Goal: Information Seeking & Learning: Learn about a topic

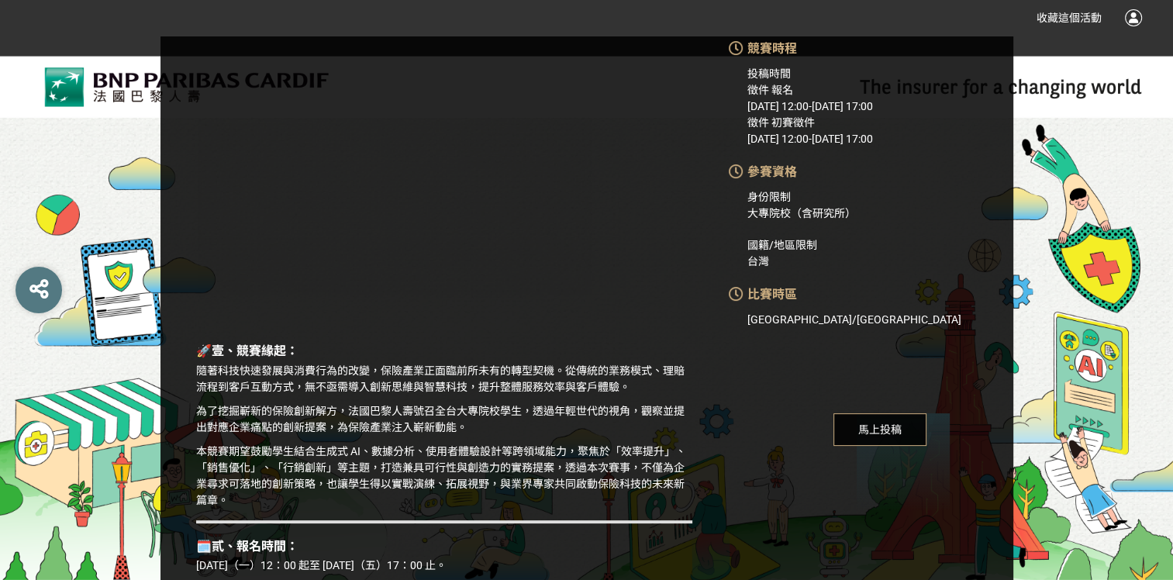
scroll to position [387, 0]
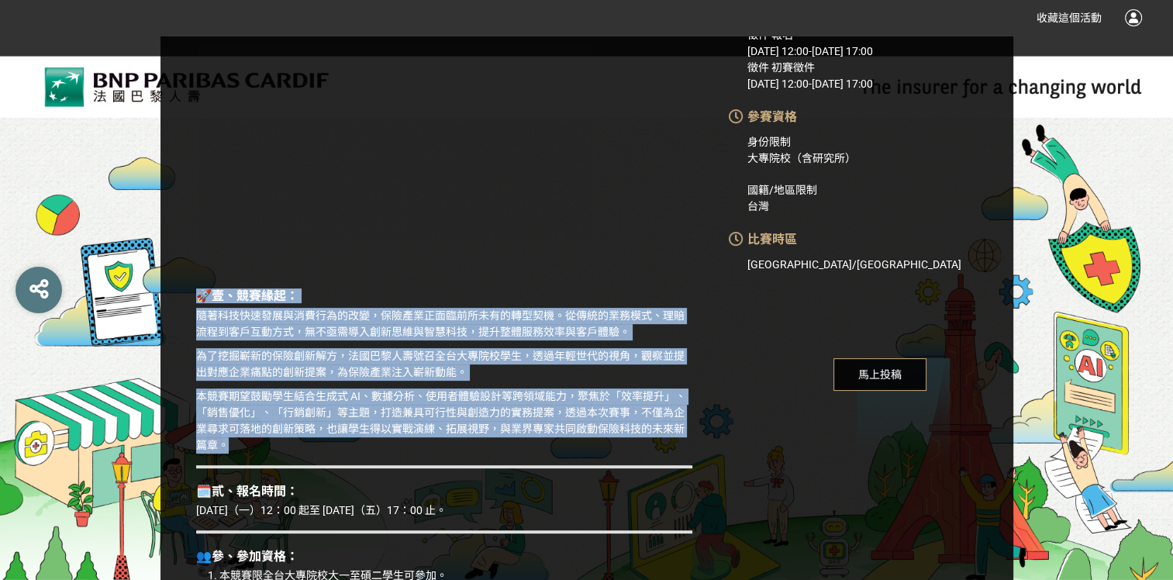
drag, startPoint x: 242, startPoint y: 448, endPoint x: 188, endPoint y: 299, distance: 158.4
drag, startPoint x: 188, startPoint y: 299, endPoint x: 552, endPoint y: 345, distance: 366.3
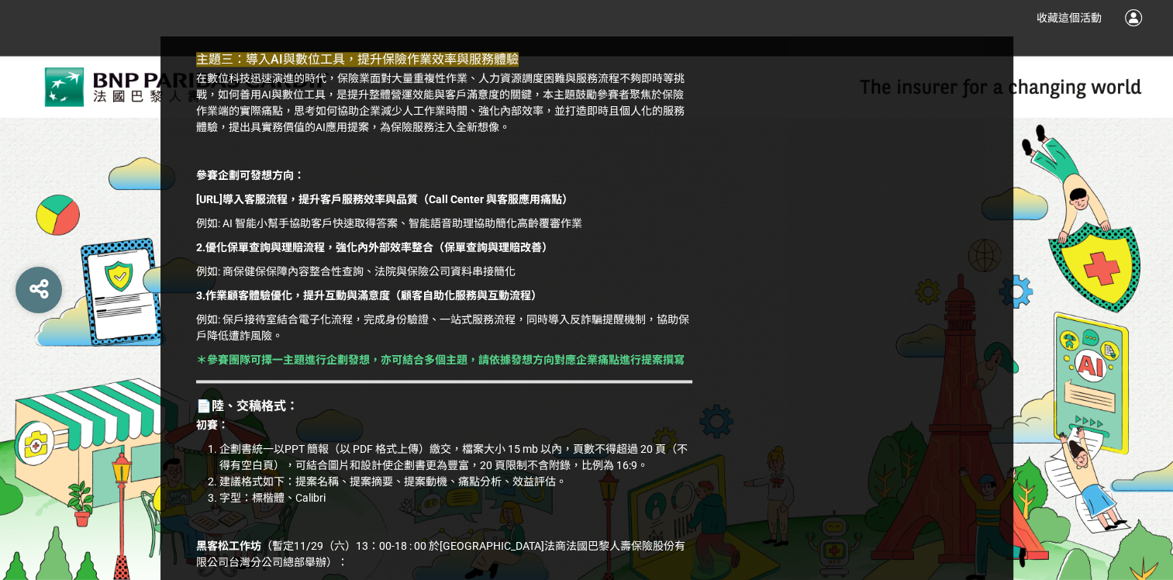
scroll to position [2015, 0]
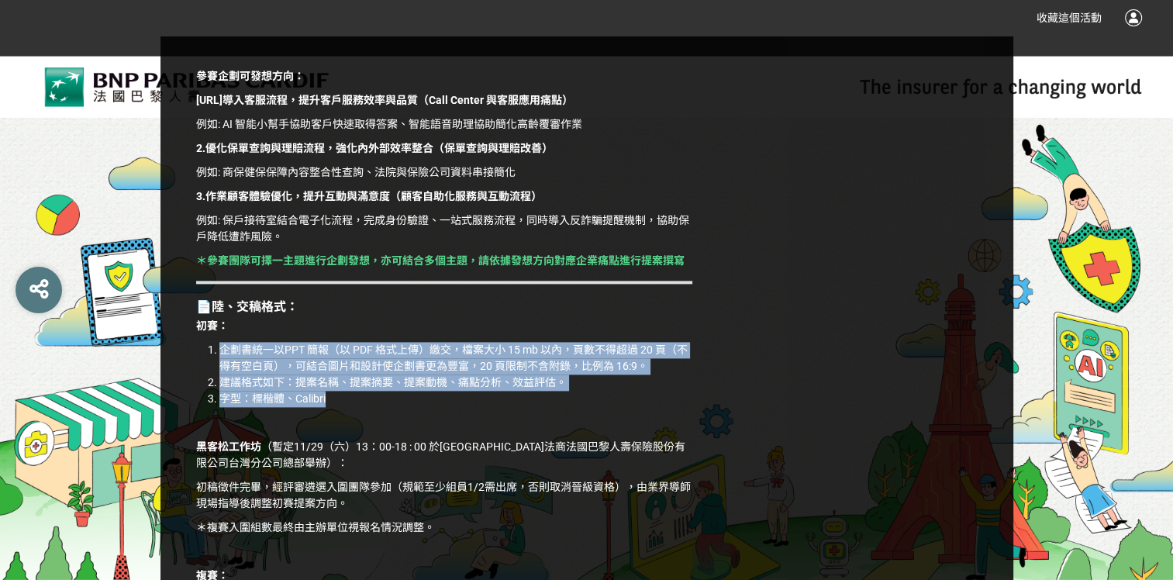
drag, startPoint x: 335, startPoint y: 415, endPoint x: 189, endPoint y: 358, distance: 156.6
drag, startPoint x: 189, startPoint y: 358, endPoint x: 787, endPoint y: 371, distance: 598.4
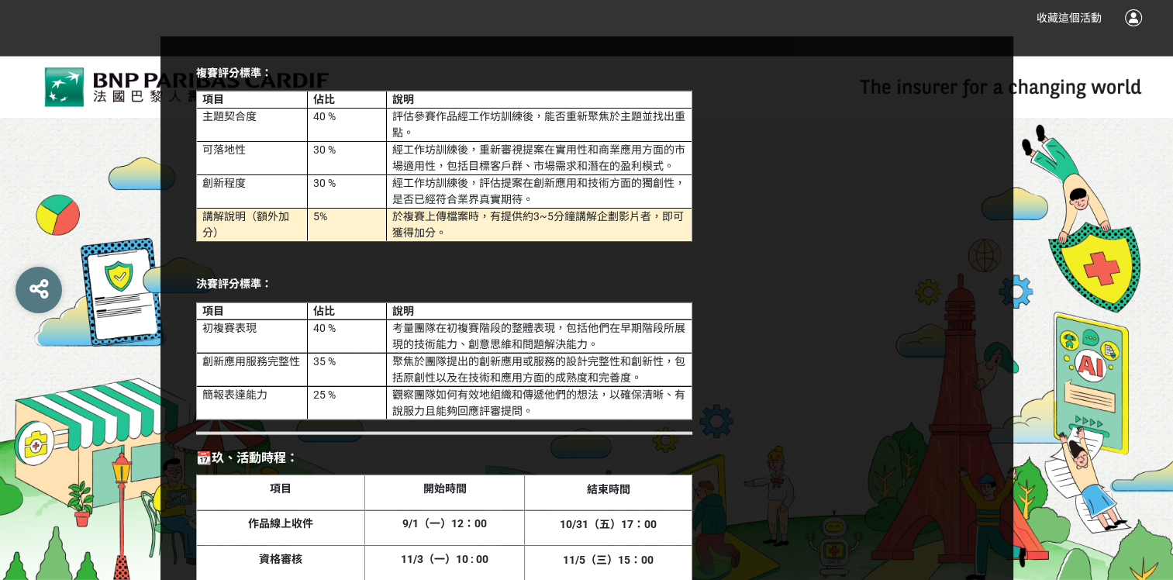
scroll to position [3077, 0]
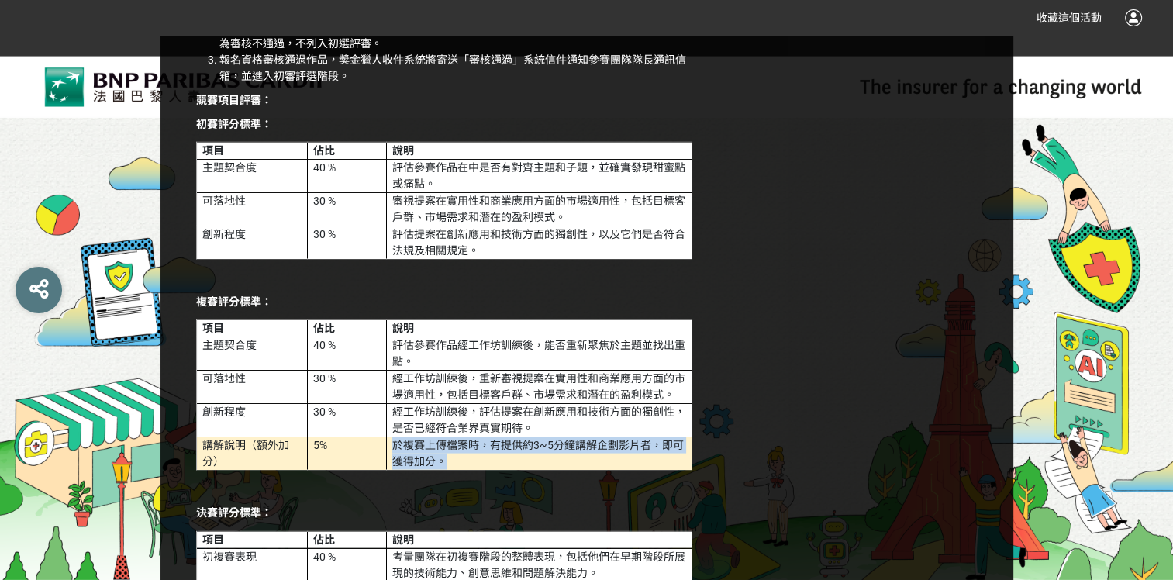
drag, startPoint x: 484, startPoint y: 475, endPoint x: 381, endPoint y: 464, distance: 102.9
click at [381, 464] on tr "講解說明（額外加分） 5% 於複賽上傳檔案時，有提供約3~5分鐘講解企劃影片者，即可獲得加分。" at bounding box center [444, 453] width 495 height 33
click at [711, 547] on div "🚀壹、競賽緣起： 隨著科技快速發展與消費行為的改變，保險產業正面臨前所未有的轉型契機。從傳統的業務模式、理賠流程到客戶互動方式，無不亟需導入創新思維與智慧科技…" at bounding box center [444, 193] width 568 height 5796
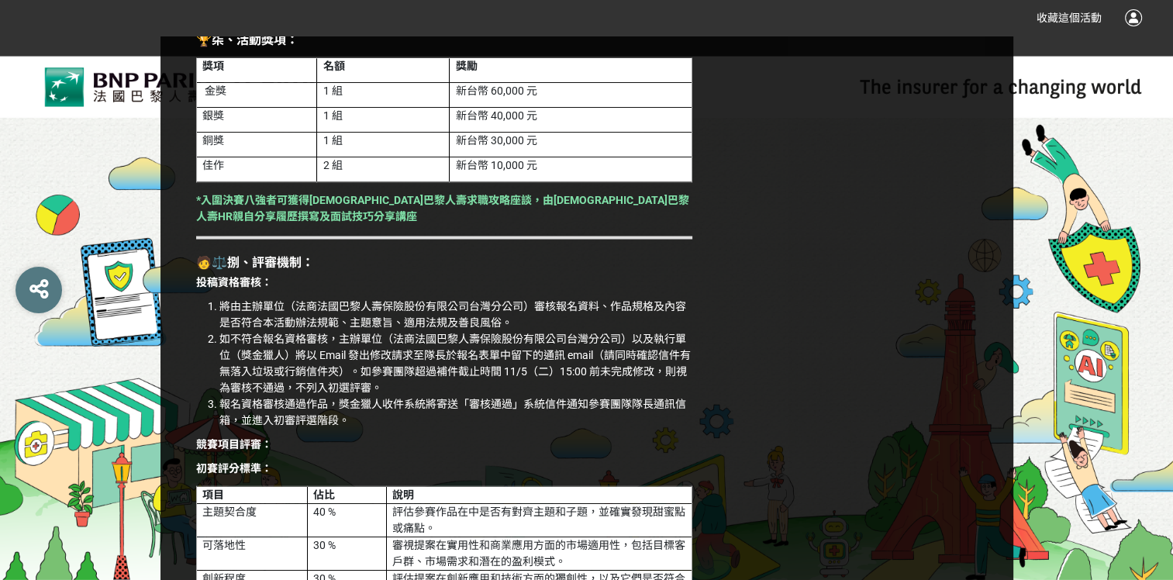
scroll to position [2690, 0]
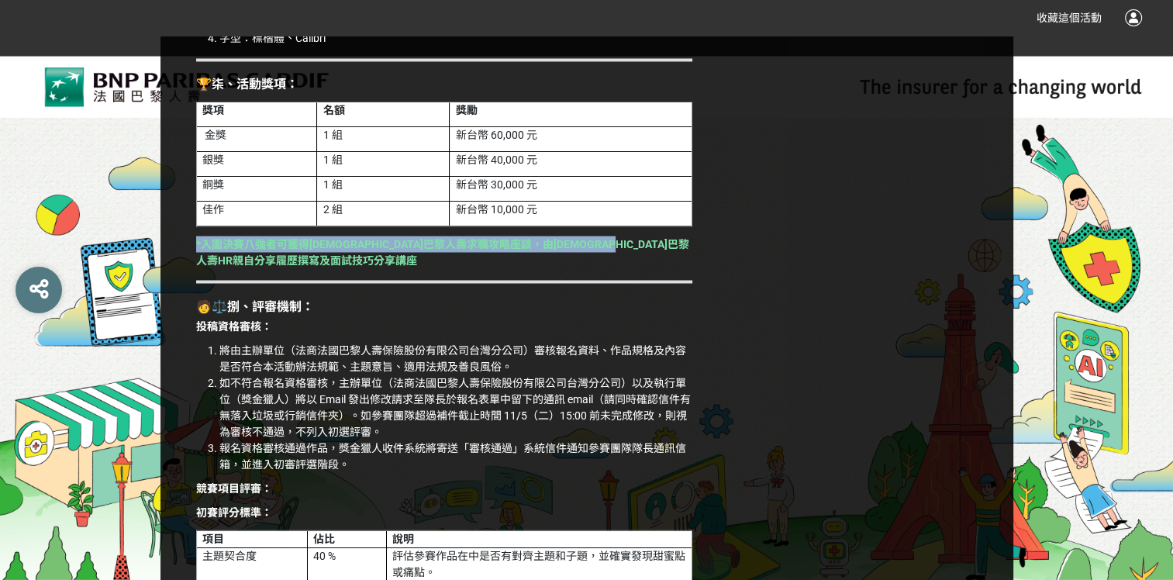
drag, startPoint x: 263, startPoint y: 273, endPoint x: 195, endPoint y: 255, distance: 70.5
click at [195, 255] on div "🚀壹、競賽緣起： 隨著科技快速發展與消費行為的改變，保險產業正面臨前所未有的轉型契機。從傳統的業務模式、理賠流程到客戶互動方式，無不亟需導入創新思維與智慧科技…" at bounding box center [443, 515] width 511 height 5667
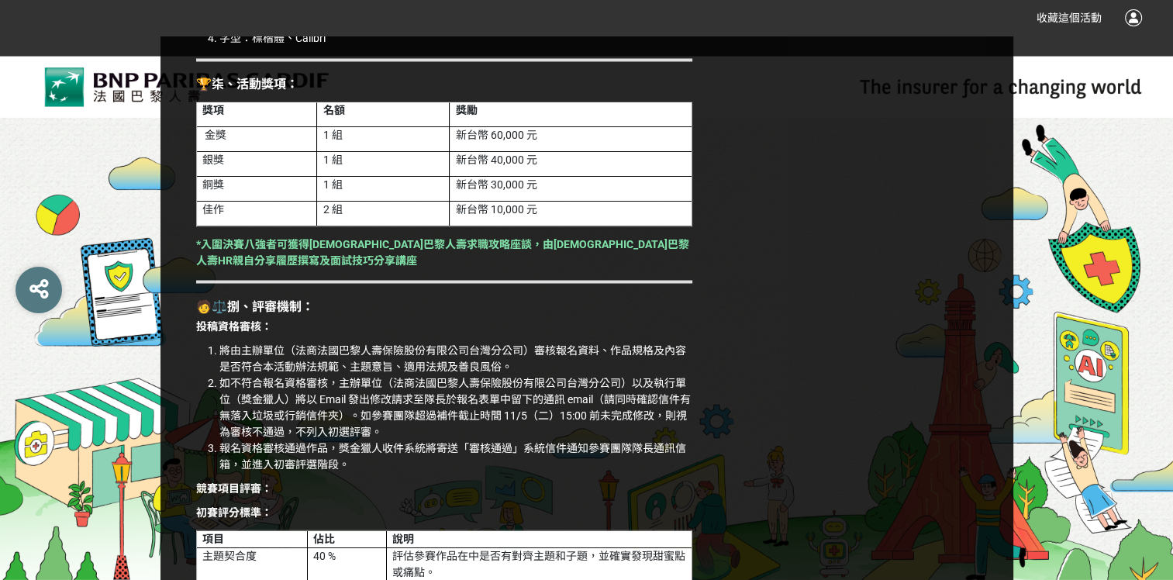
drag, startPoint x: 195, startPoint y: 255, endPoint x: 462, endPoint y: 287, distance: 268.5
click at [449, 288] on div "🚀壹、競賽緣起： 隨著科技快速發展與消費行為的改變，保險產業正面臨前所未有的轉型契機。從傳統的業務模式、理賠流程到客戶互動方式，無不亟需導入創新思維與智慧科技…" at bounding box center [443, 515] width 511 height 5667
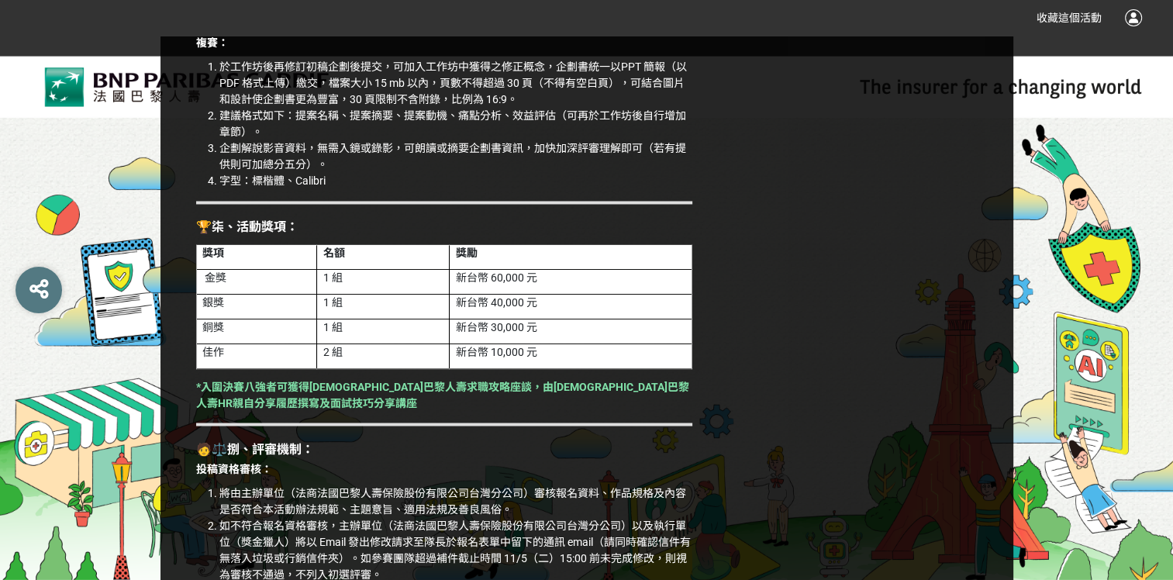
scroll to position [2457, 0]
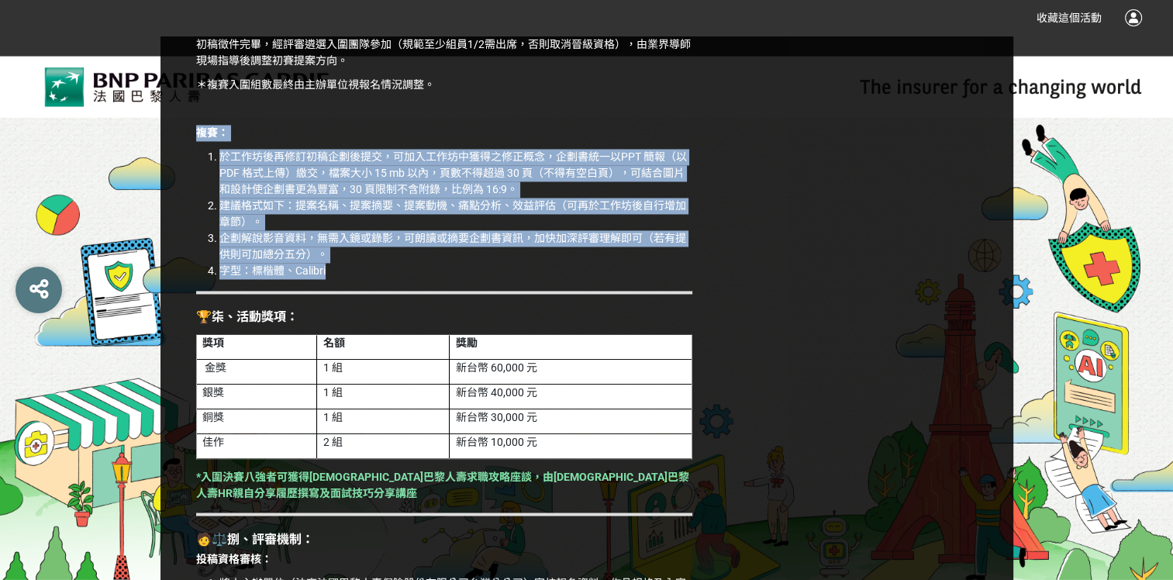
drag, startPoint x: 361, startPoint y: 293, endPoint x: 178, endPoint y: 151, distance: 231.4
drag, startPoint x: 178, startPoint y: 151, endPoint x: 523, endPoint y: 169, distance: 345.3
click at [523, 169] on li "於工作坊後再修訂初稿企劃後提交，可加入工作坊中獲得之修正概念，企劃書統一以PPT 簡報（以 PDF 格式上傳）繳交，檔案大小 15 mb 以內，頁數不得超過 …" at bounding box center [455, 173] width 473 height 49
click at [518, 169] on li "於工作坊後再修訂初稿企劃後提交，可加入工作坊中獲得之修正概念，企劃書統一以PPT 簡報（以 PDF 格式上傳）繳交，檔案大小 15 mb 以內，頁數不得超過 …" at bounding box center [455, 173] width 473 height 49
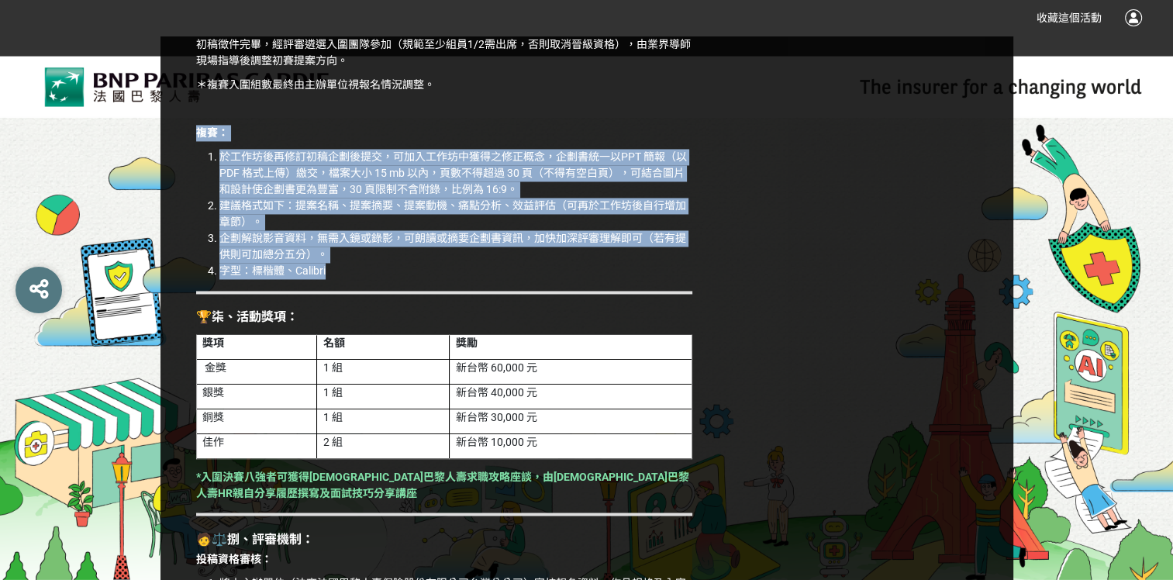
click at [690, 279] on li "字型：標楷體、Calibri" at bounding box center [455, 271] width 473 height 16
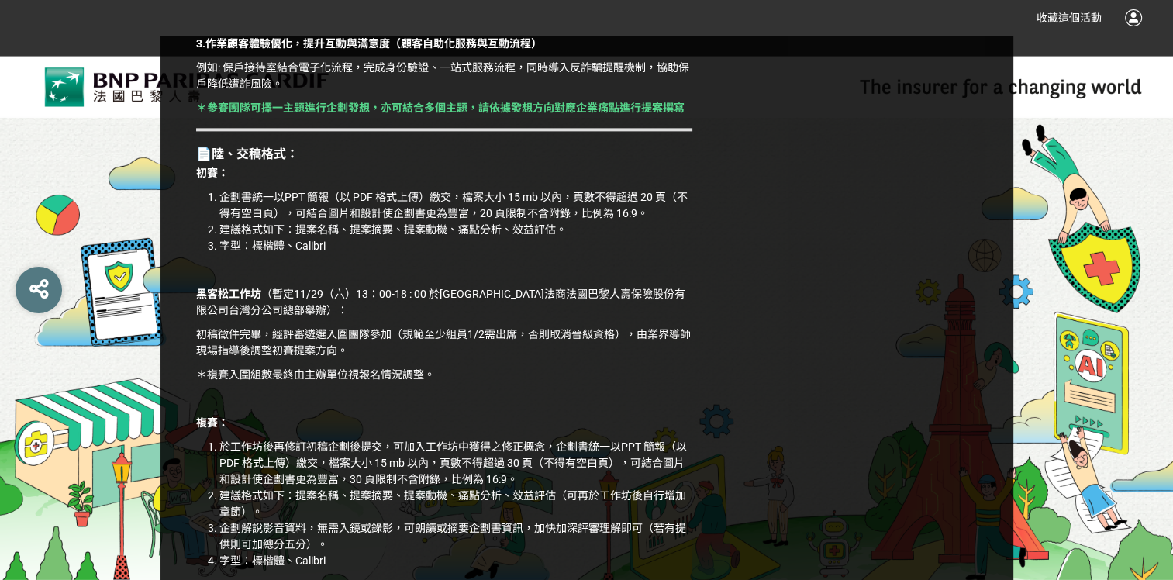
scroll to position [2147, 0]
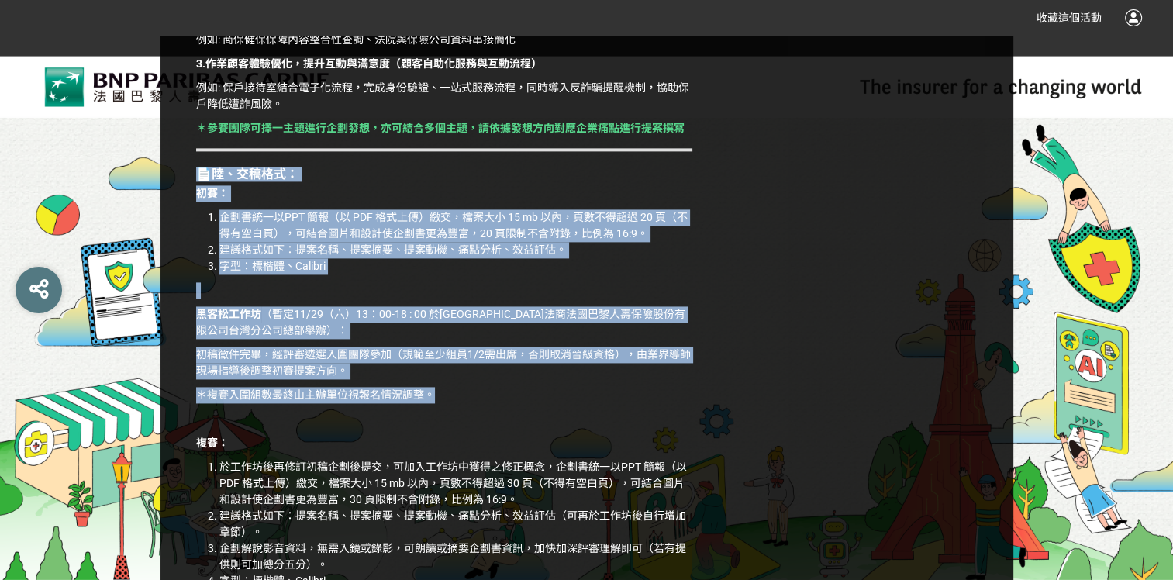
drag, startPoint x: 449, startPoint y: 418, endPoint x: 191, endPoint y: 191, distance: 344.3
drag, startPoint x: 191, startPoint y: 191, endPoint x: 627, endPoint y: 251, distance: 439.7
click at [625, 242] on li "企劃書統一以PPT 簡報（以 PDF 格式上傳）繳交，檔案大小 15 mb 以內，頁數不得超過 20 頁（不得有空白頁），可結合圖片和設計使企劃書更為豐富，2…" at bounding box center [455, 225] width 473 height 33
click at [619, 258] on li "建議格式如下：提案名稱、提案摘要、提案動機、痛點分析、效益評估。" at bounding box center [455, 250] width 473 height 16
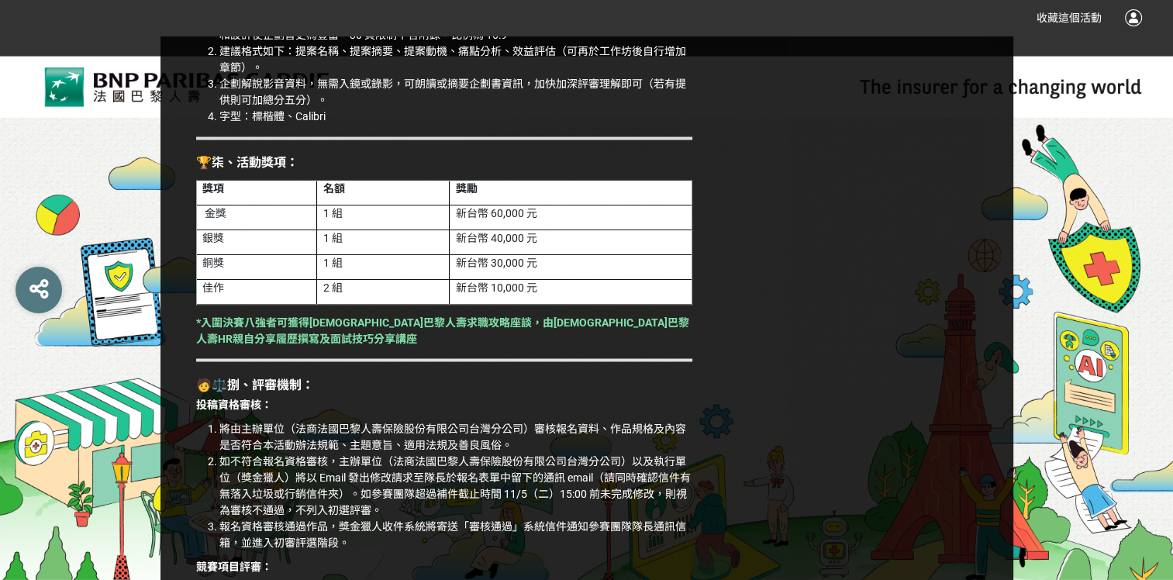
scroll to position [2612, 0]
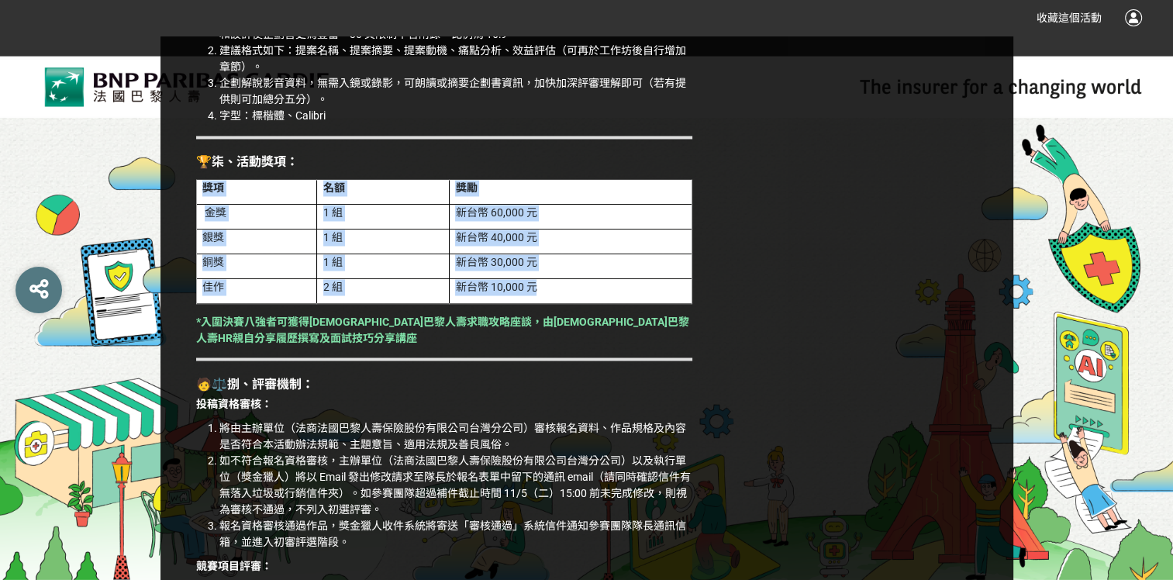
drag, startPoint x: 549, startPoint y: 300, endPoint x: 177, endPoint y: 308, distance: 371.3
drag, startPoint x: 177, startPoint y: 308, endPoint x: 725, endPoint y: 302, distance: 548.0
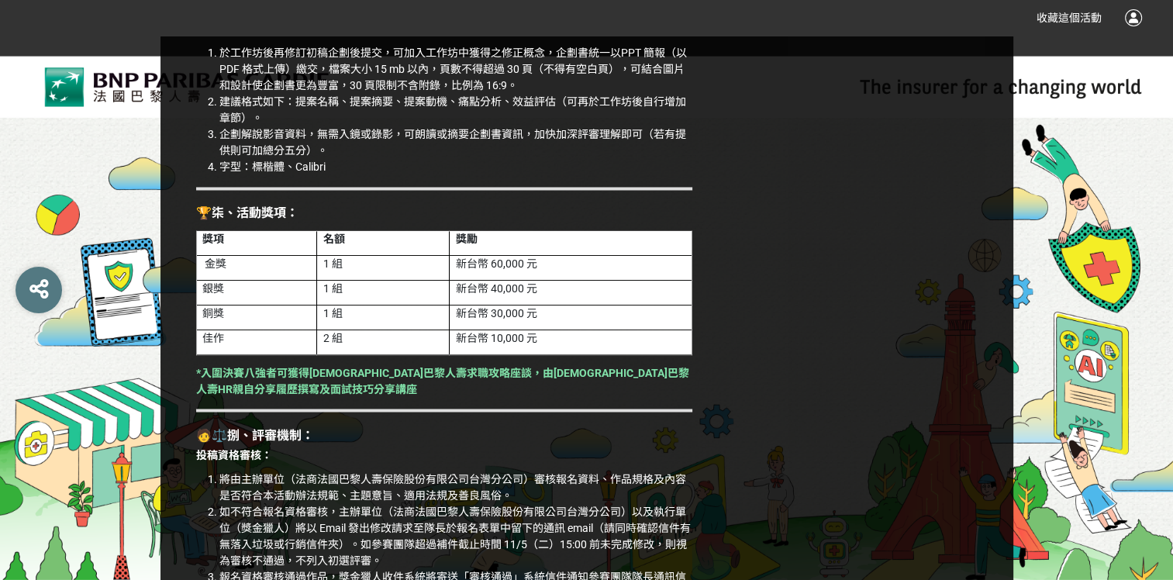
scroll to position [2535, 0]
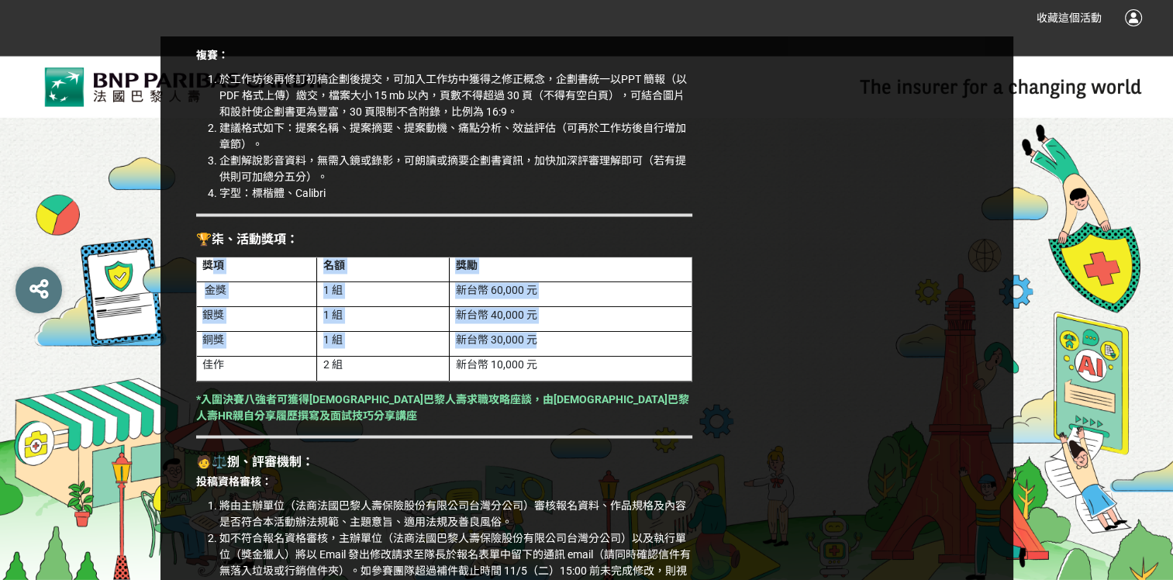
drag, startPoint x: 536, startPoint y: 353, endPoint x: 217, endPoint y: 294, distance: 323.9
click at [217, 294] on table "獎項 名額 獎勵 金獎 1 組 新台幣 60,000 元 銀獎 1 組 新台幣 40,000 元 銅獎 1 組 新台幣 30,000 元 佳作 2 組 新台幣…" at bounding box center [444, 319] width 496 height 125
drag, startPoint x: 217, startPoint y: 294, endPoint x: 573, endPoint y: 294, distance: 356.5
click at [443, 298] on p "1 組" at bounding box center [383, 290] width 120 height 16
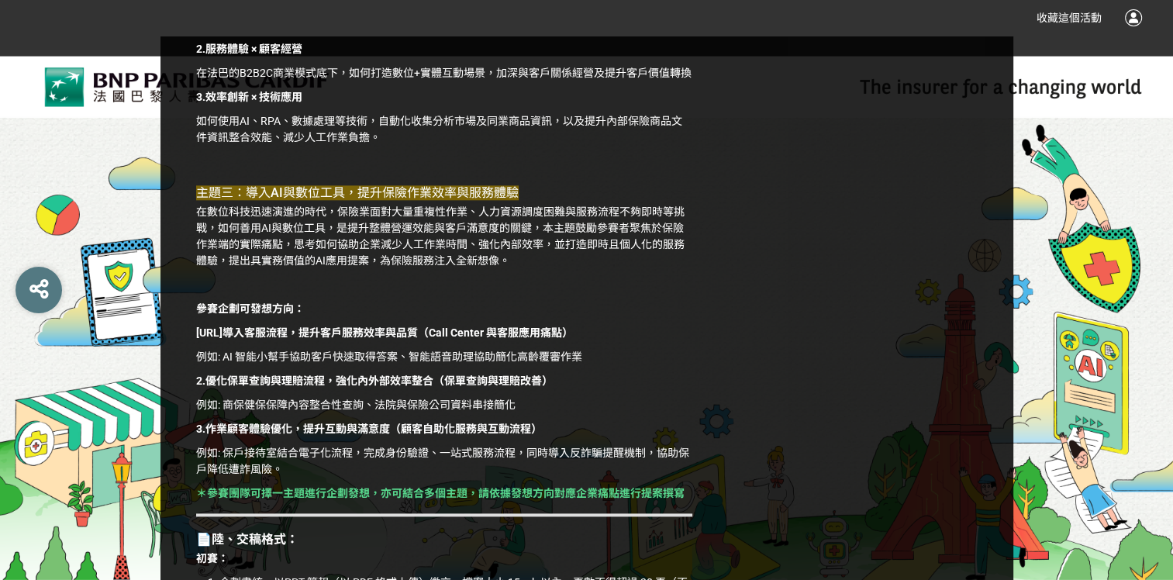
scroll to position [1760, 0]
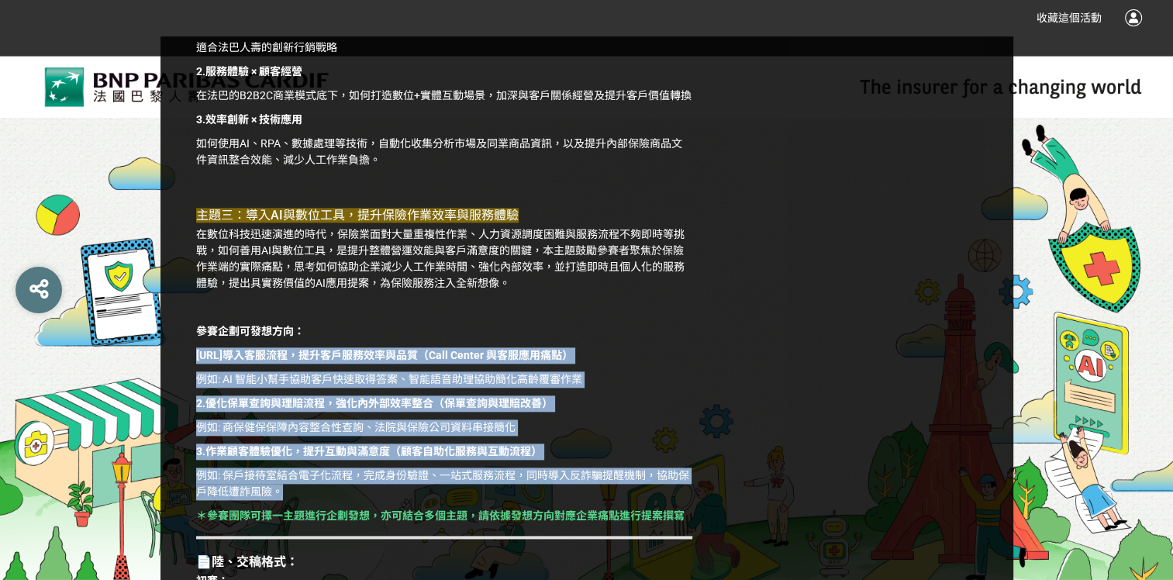
drag, startPoint x: 294, startPoint y: 509, endPoint x: 164, endPoint y: 374, distance: 188.5
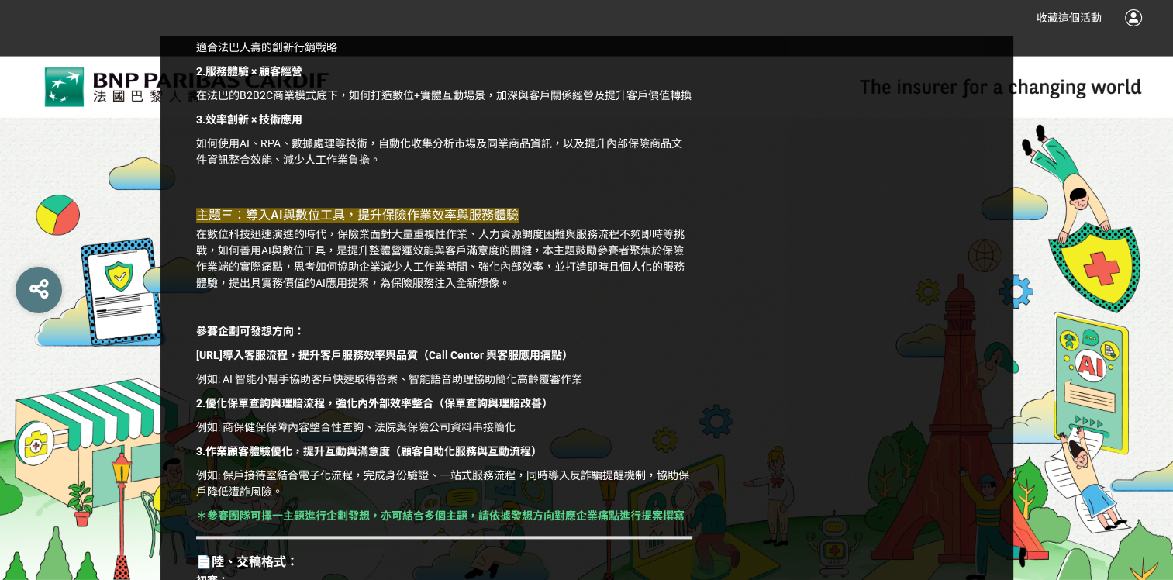
drag, startPoint x: 570, startPoint y: 486, endPoint x: 643, endPoint y: 488, distance: 72.9
click at [643, 488] on p "例如: 保戶接待室結合電子化流程，完成身份驗證、一站式服務流程，同時導入反詐騙提醒機制，協助保戶降低遭詐風險。" at bounding box center [444, 483] width 496 height 33
drag, startPoint x: 643, startPoint y: 488, endPoint x: 606, endPoint y: 389, distance: 105.9
click at [606, 387] on p "例如: AI 智能小幫手協助客戶快速取得答案、智能語音助理協助簡化高齡覆審作業" at bounding box center [444, 379] width 496 height 16
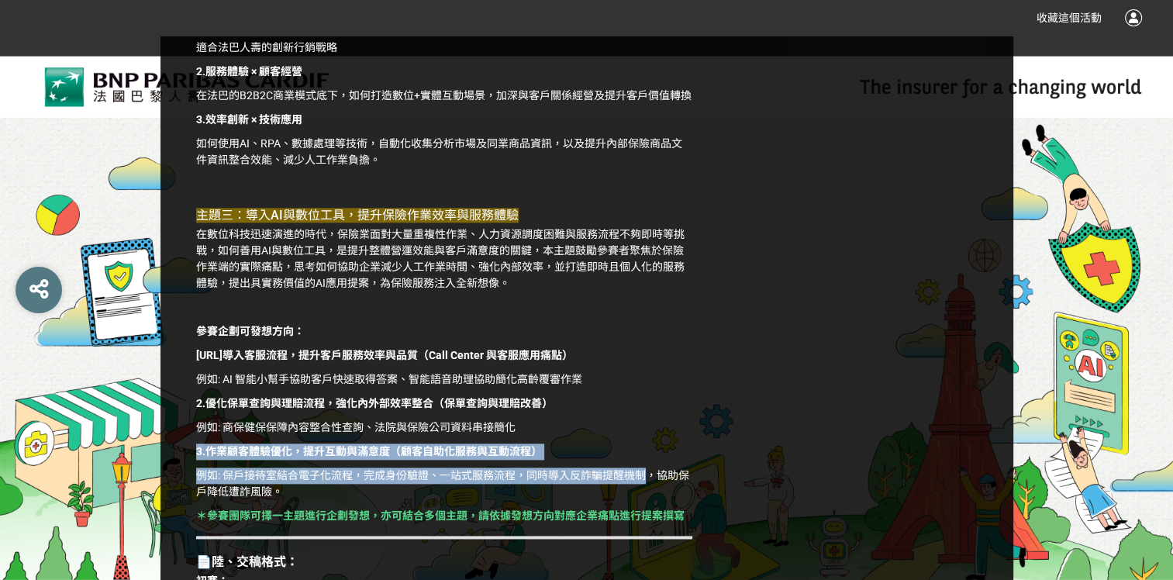
drag, startPoint x: 642, startPoint y: 489, endPoint x: 149, endPoint y: 464, distance: 493.5
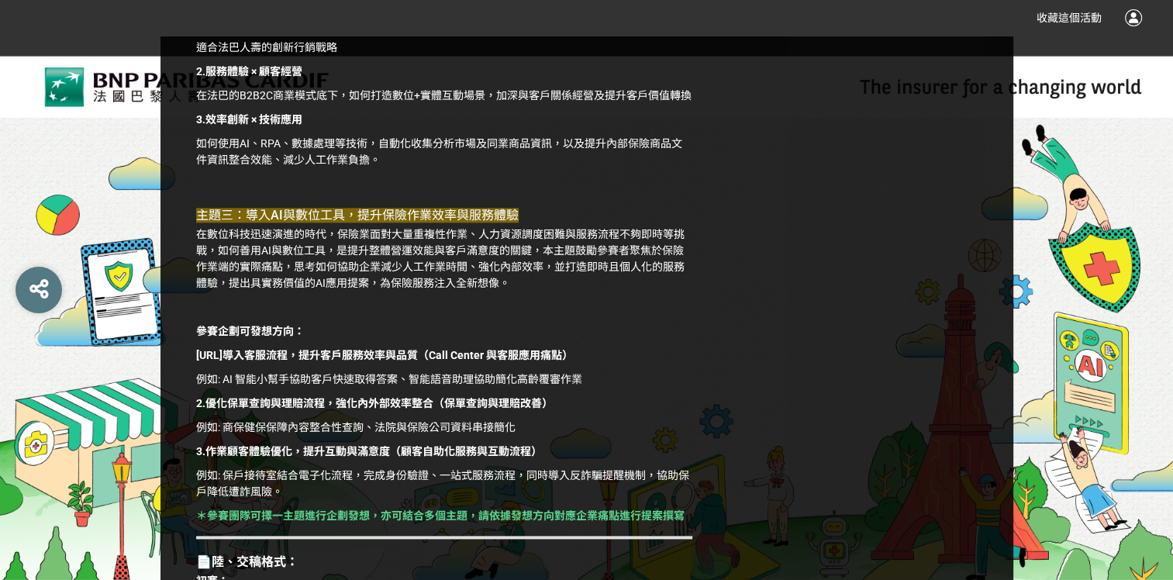
drag, startPoint x: 149, startPoint y: 464, endPoint x: 660, endPoint y: 387, distance: 516.4
click at [660, 387] on p "例如: AI 智能小幫手協助客戶快速取得答案、智能語音助理協助簡化高齡覆審作業" at bounding box center [444, 379] width 496 height 16
drag, startPoint x: 360, startPoint y: 494, endPoint x: 429, endPoint y: 485, distance: 69.6
click at [429, 485] on p "例如: 保戶接待室結合電子化流程，完成身份驗證、一站式服務流程，同時導入反詐騙提醒機制，協助保戶降低遭詐風險。" at bounding box center [444, 483] width 496 height 33
drag, startPoint x: 429, startPoint y: 485, endPoint x: 564, endPoint y: 474, distance: 136.1
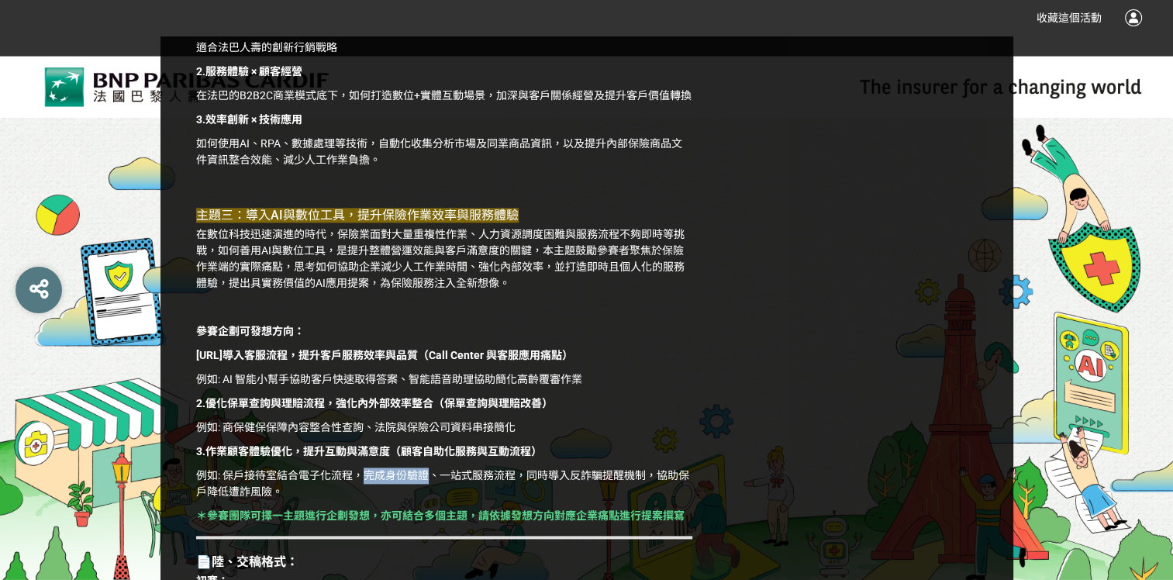
click at [564, 460] on p "3.作業顧客體驗優化，提升互動與滿意度（顧客自助化服務與互動流程）" at bounding box center [444, 451] width 496 height 16
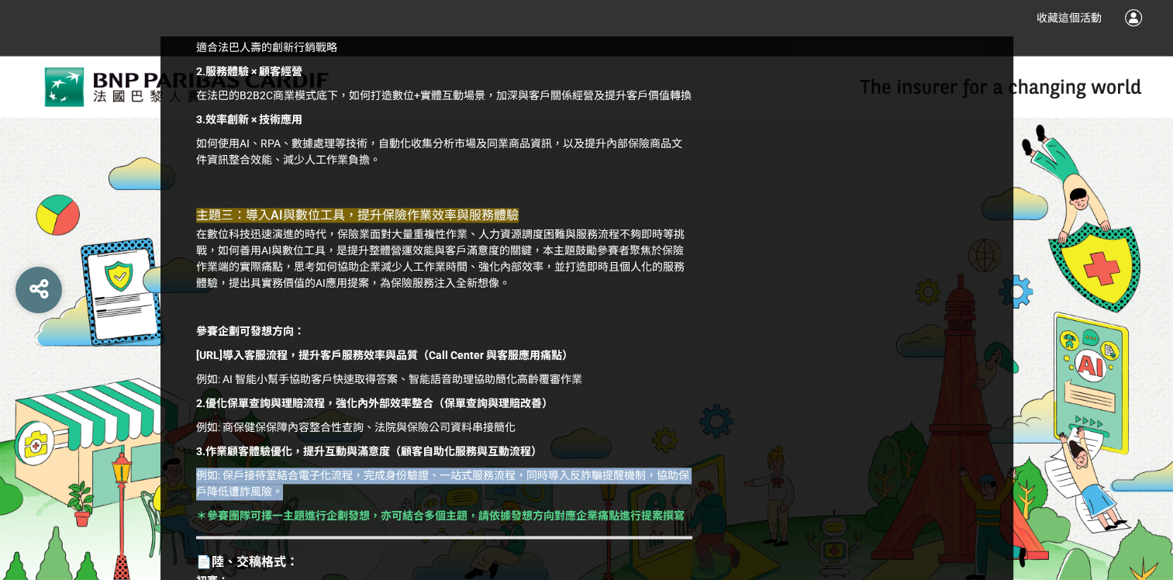
drag, startPoint x: 312, startPoint y: 512, endPoint x: 184, endPoint y: 493, distance: 130.1
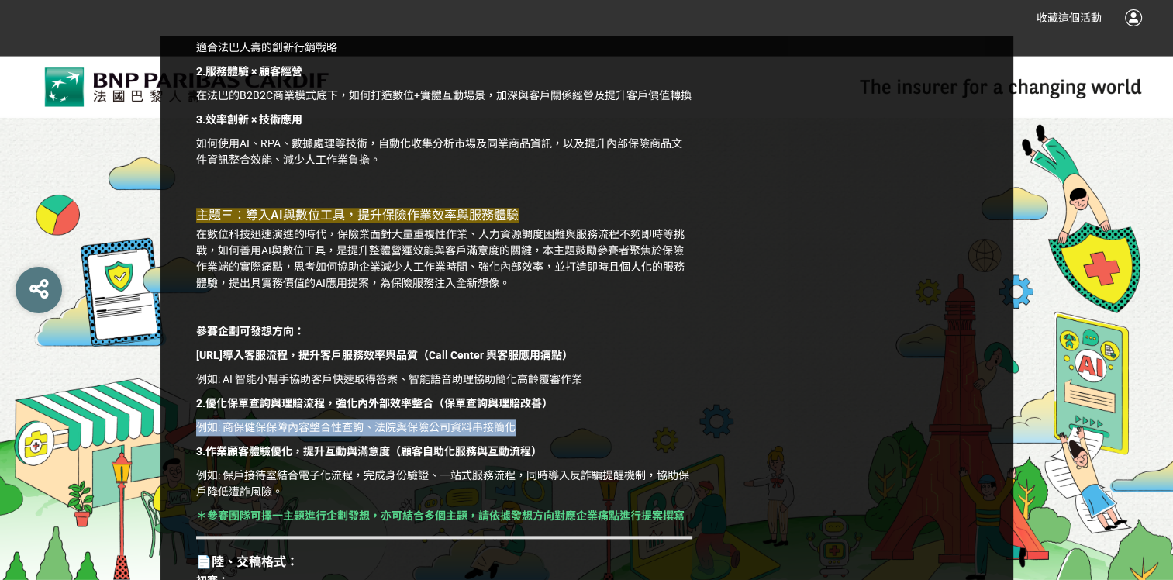
drag, startPoint x: 577, startPoint y: 439, endPoint x: 189, endPoint y: 439, distance: 387.5
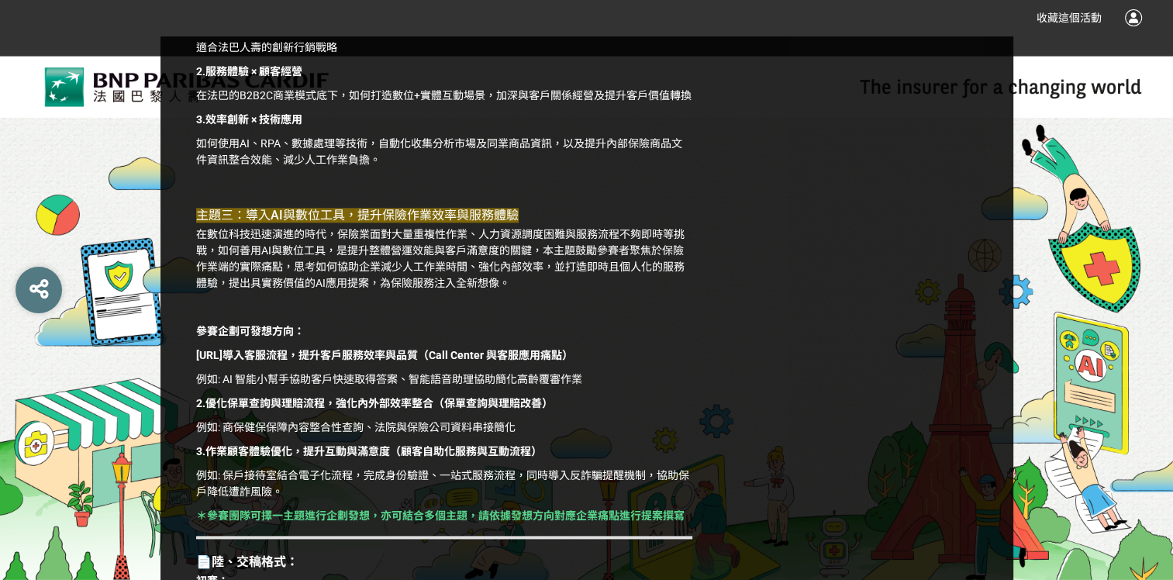
click at [634, 387] on p "例如: AI 智能小幫手協助客戶快速取得答案、智能語音助理協助簡化高齡覆審作業" at bounding box center [444, 379] width 496 height 16
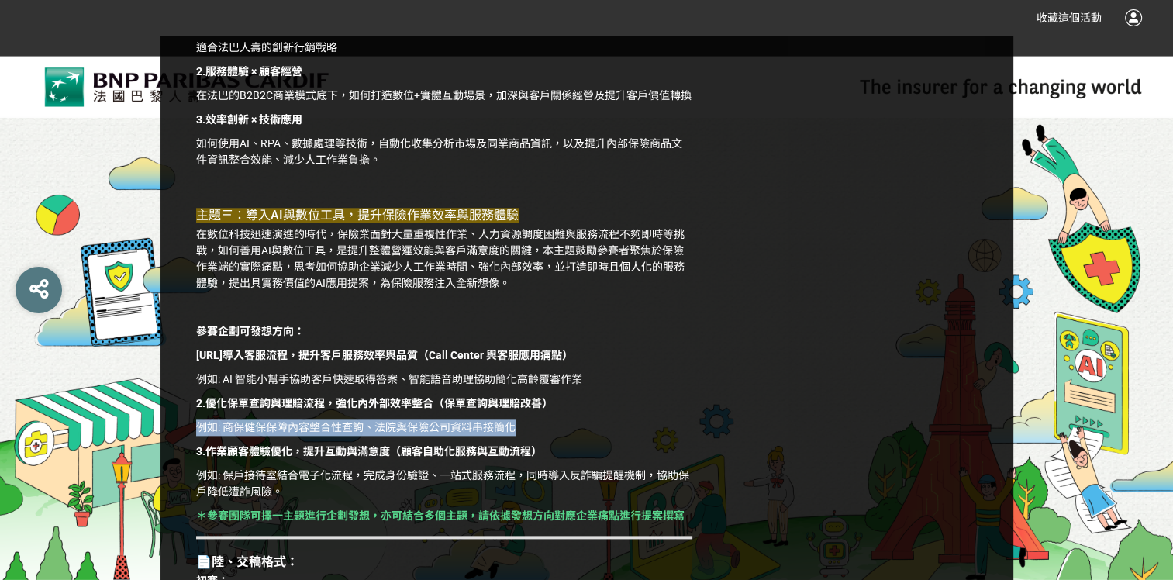
drag, startPoint x: 554, startPoint y: 438, endPoint x: 200, endPoint y: 439, distance: 354.2
click at [200, 436] on p "例如: 商保健保保障內容整合性查詢、法院與保險公司資料串接簡化" at bounding box center [444, 427] width 496 height 16
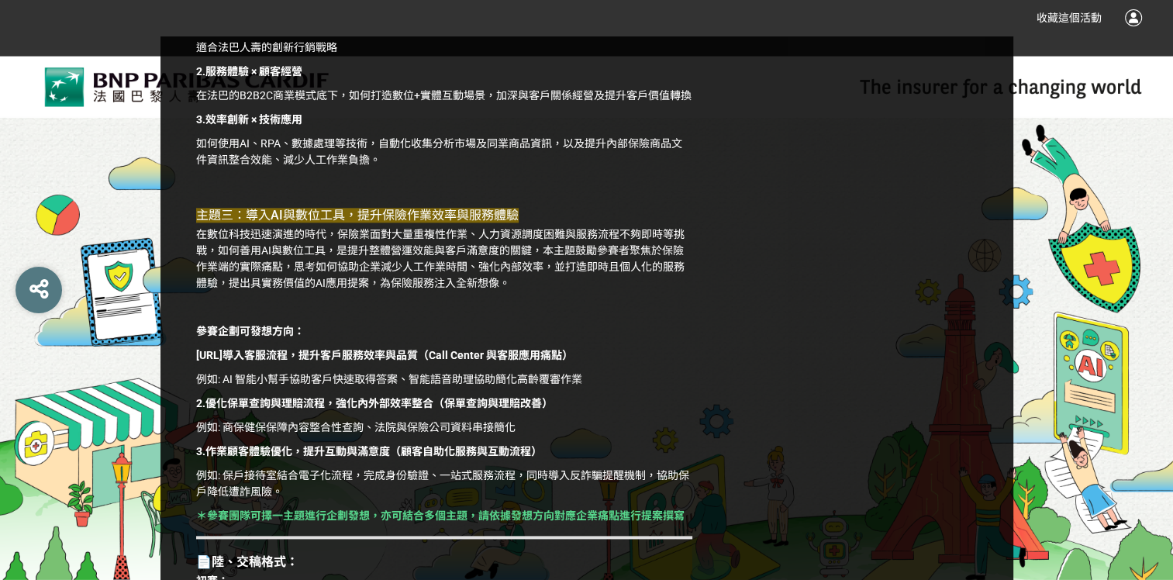
drag, startPoint x: 200, startPoint y: 439, endPoint x: 595, endPoint y: 401, distance: 397.1
click at [595, 387] on p "例如: AI 智能小幫手協助客戶快速取得答案、智能語音助理協助簡化高齡覆審作業" at bounding box center [444, 379] width 496 height 16
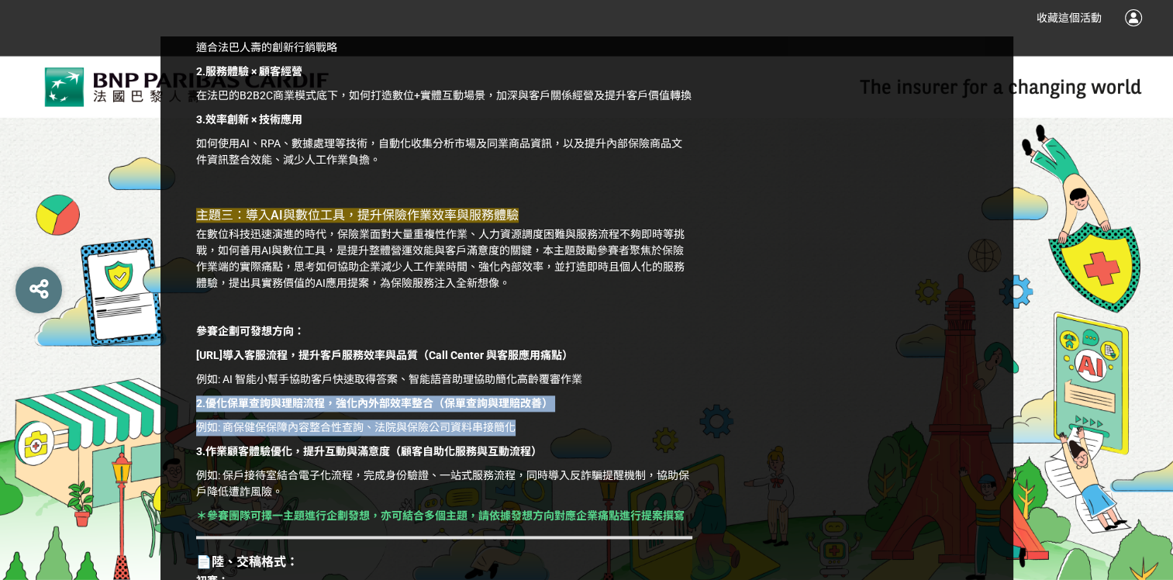
drag, startPoint x: 533, startPoint y: 439, endPoint x: 185, endPoint y: 412, distance: 349.0
drag, startPoint x: 185, startPoint y: 412, endPoint x: 589, endPoint y: 411, distance: 403.8
click at [589, 411] on p "2.優化保單查詢與理賠流程，強化內外部效率整合（保單查詢與理賠改善）" at bounding box center [444, 403] width 496 height 16
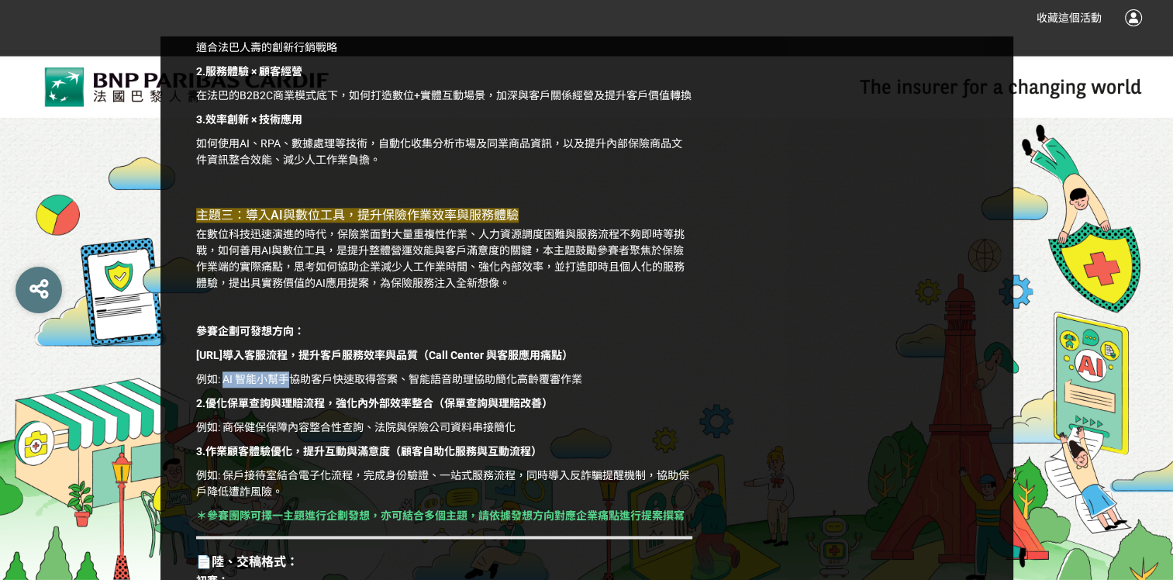
drag, startPoint x: 223, startPoint y: 392, endPoint x: 294, endPoint y: 395, distance: 71.4
click at [294, 387] on p "例如: AI 智能小幫手協助客戶快速取得答案、智能語音助理協助簡化高齡覆審作業" at bounding box center [444, 379] width 496 height 16
drag, startPoint x: 591, startPoint y: 389, endPoint x: 410, endPoint y: 391, distance: 181.4
click at [410, 387] on p "例如: AI 智能小幫手協助客戶快速取得答案、智能語音助理協助簡化高齡覆審作業" at bounding box center [444, 379] width 496 height 16
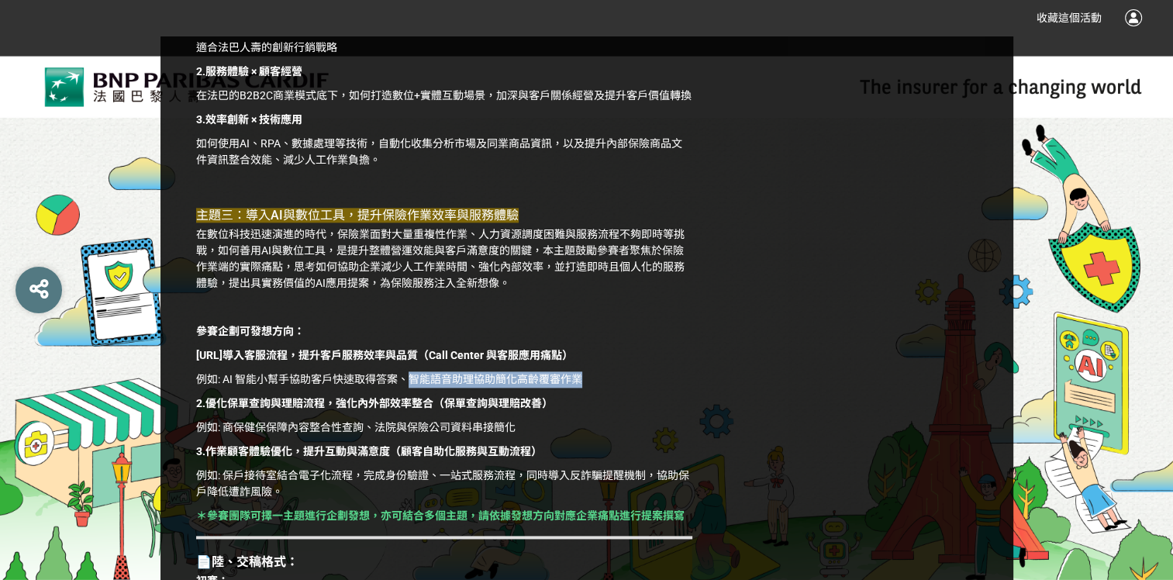
drag, startPoint x: 410, startPoint y: 391, endPoint x: 676, endPoint y: 374, distance: 266.3
click at [676, 363] on p "[URL]導入客服流程，提升客戶服務效率與品質（Call Center 與客服應用痛點）" at bounding box center [444, 355] width 496 height 16
drag, startPoint x: 587, startPoint y: 398, endPoint x: 412, endPoint y: 391, distance: 175.3
click at [412, 387] on p "例如: AI 智能小幫手協助客戶快速取得答案、智能語音助理協助簡化高齡覆審作業" at bounding box center [444, 379] width 496 height 16
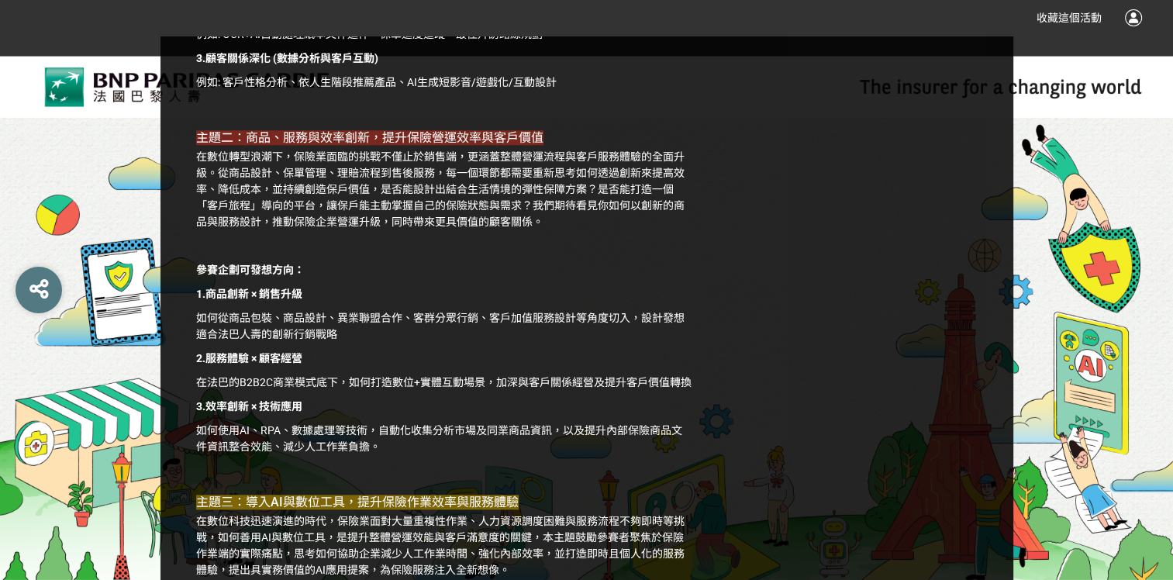
scroll to position [1450, 0]
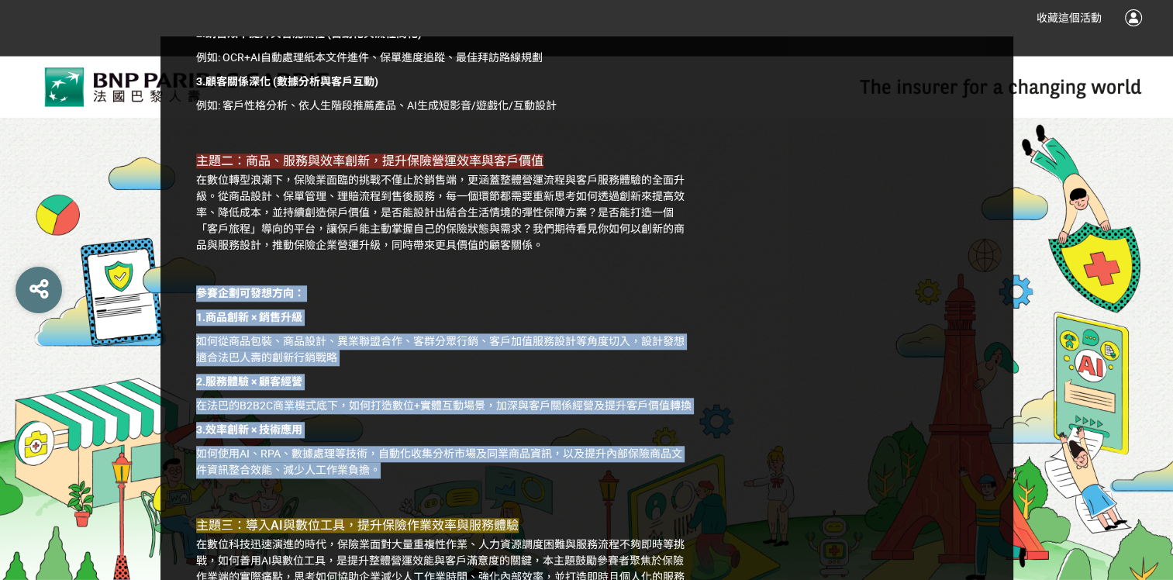
drag, startPoint x: 394, startPoint y: 486, endPoint x: 196, endPoint y: 295, distance: 275.2
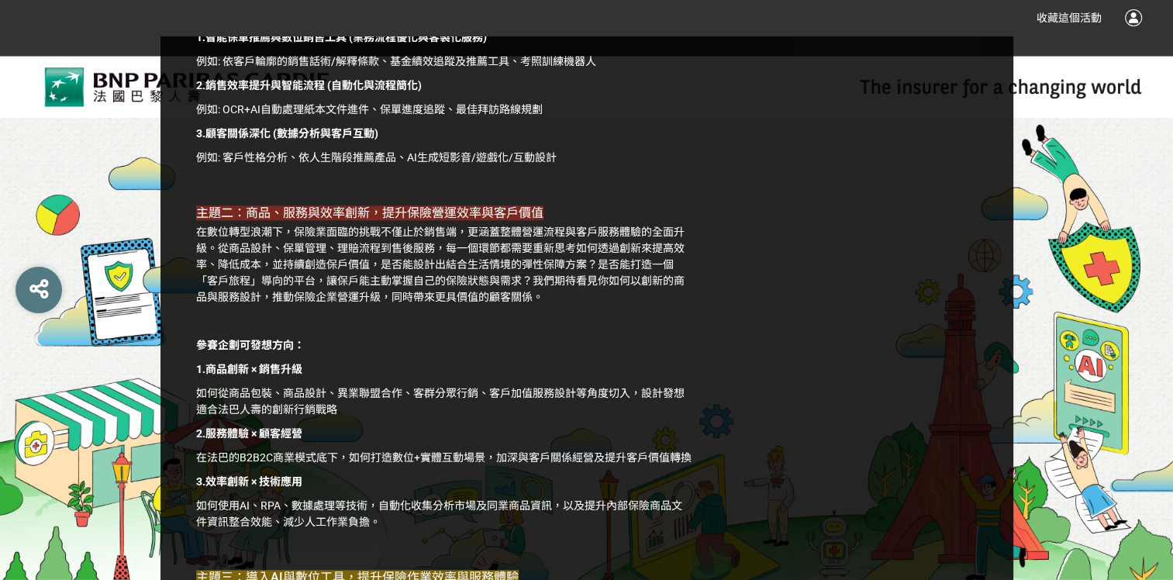
scroll to position [1373, 0]
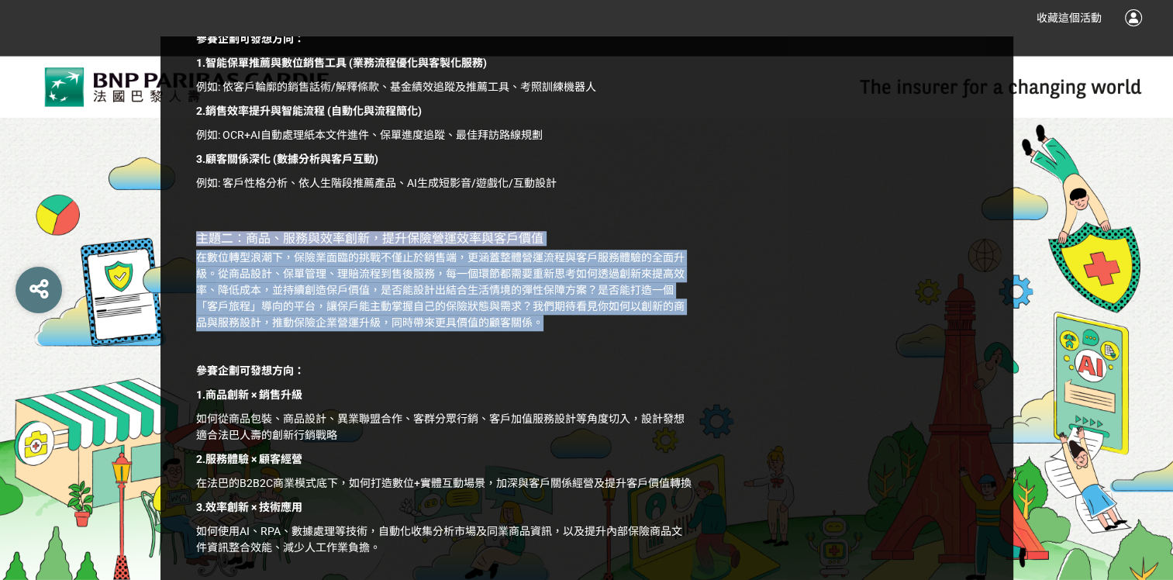
drag, startPoint x: 552, startPoint y: 342, endPoint x: 176, endPoint y: 255, distance: 385.8
drag, startPoint x: 176, startPoint y: 255, endPoint x: 601, endPoint y: 256, distance: 425.5
click at [601, 246] on h3 "主題二：商品、服務與效率創新，提升保險營運效率與客戶價值" at bounding box center [444, 238] width 496 height 15
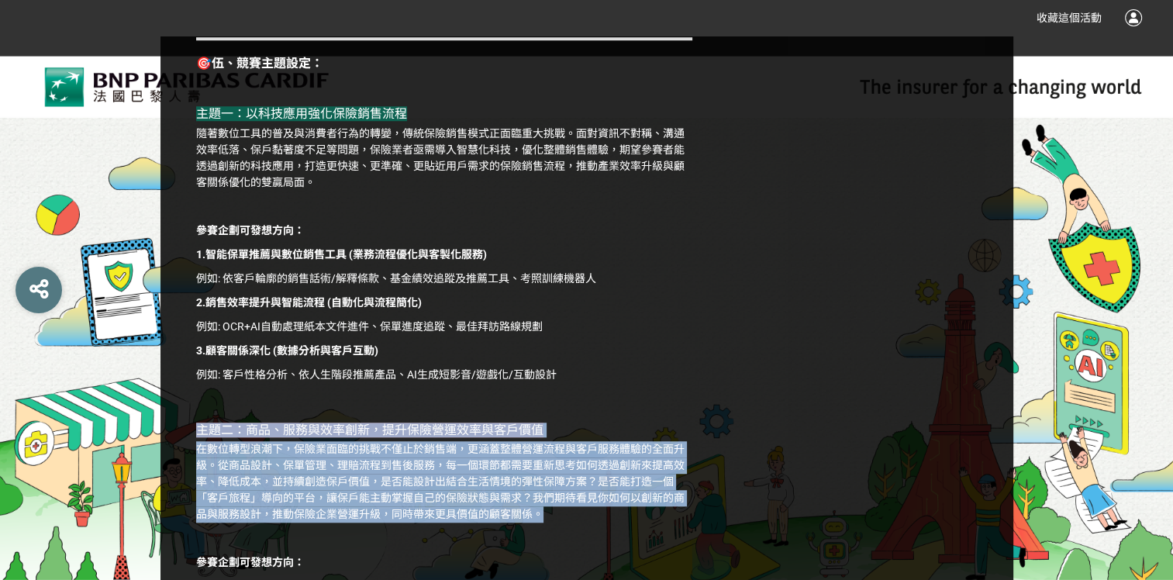
scroll to position [1140, 0]
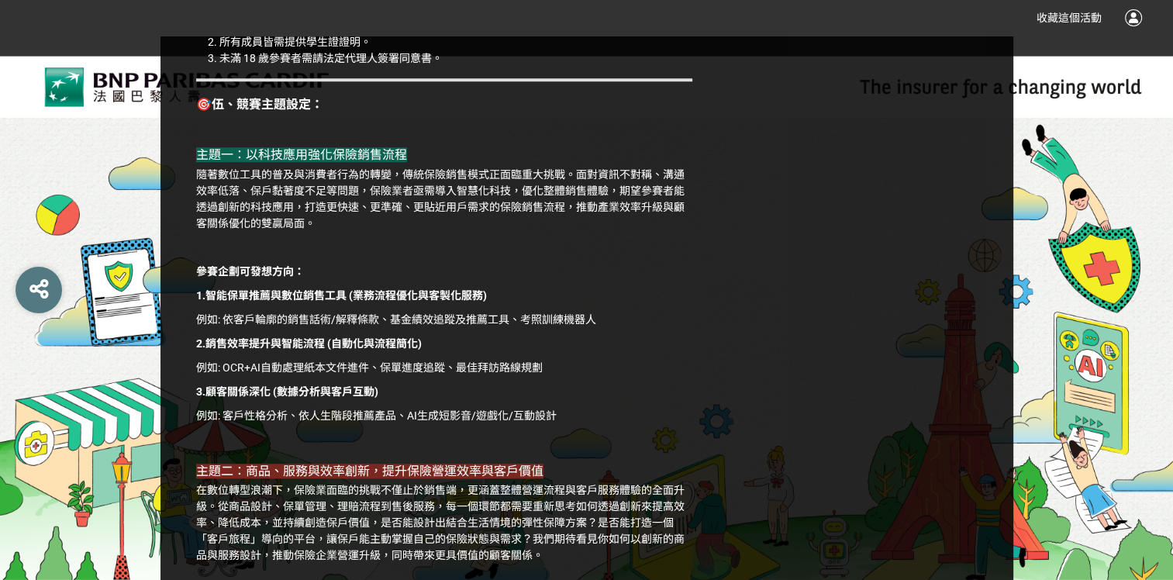
click at [680, 256] on p at bounding box center [444, 247] width 496 height 16
drag, startPoint x: 434, startPoint y: 405, endPoint x: 163, endPoint y: 408, distance: 271.3
click at [542, 376] on p "例如: OCR+AI自動處理紙本文件進件、保單進度追蹤、最佳拜訪路線規劃" at bounding box center [444, 368] width 496 height 16
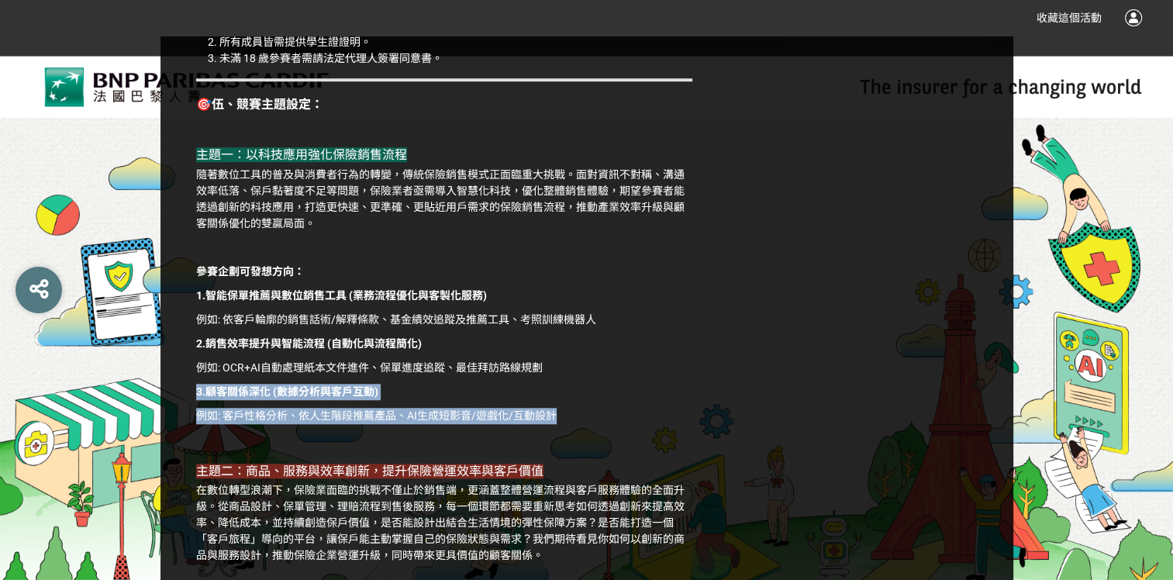
drag, startPoint x: 571, startPoint y: 439, endPoint x: 191, endPoint y: 414, distance: 380.6
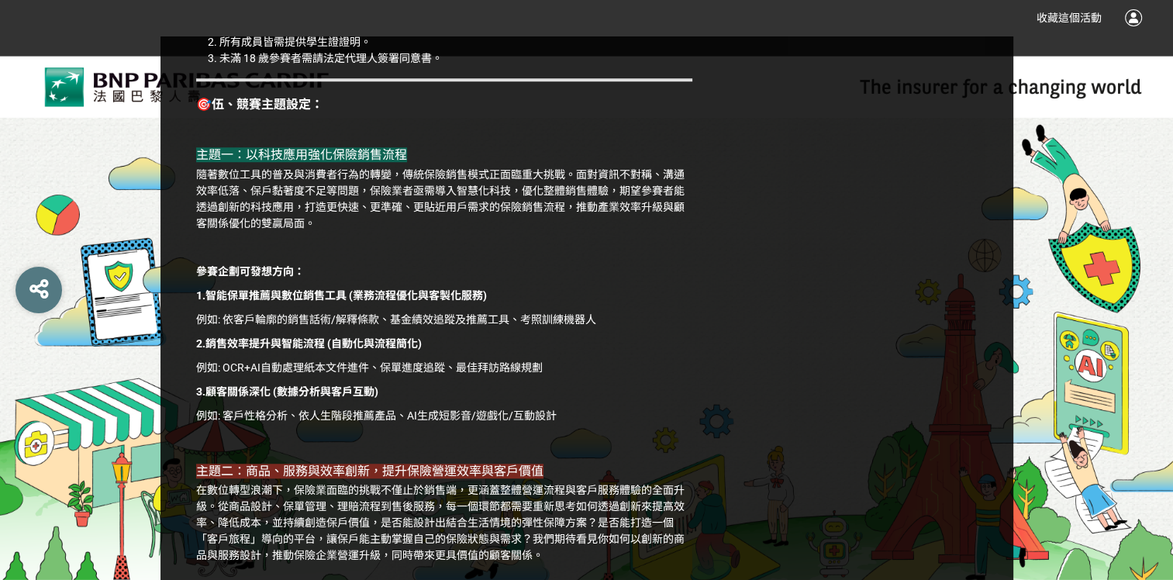
drag, startPoint x: 191, startPoint y: 414, endPoint x: 676, endPoint y: 370, distance: 486.3
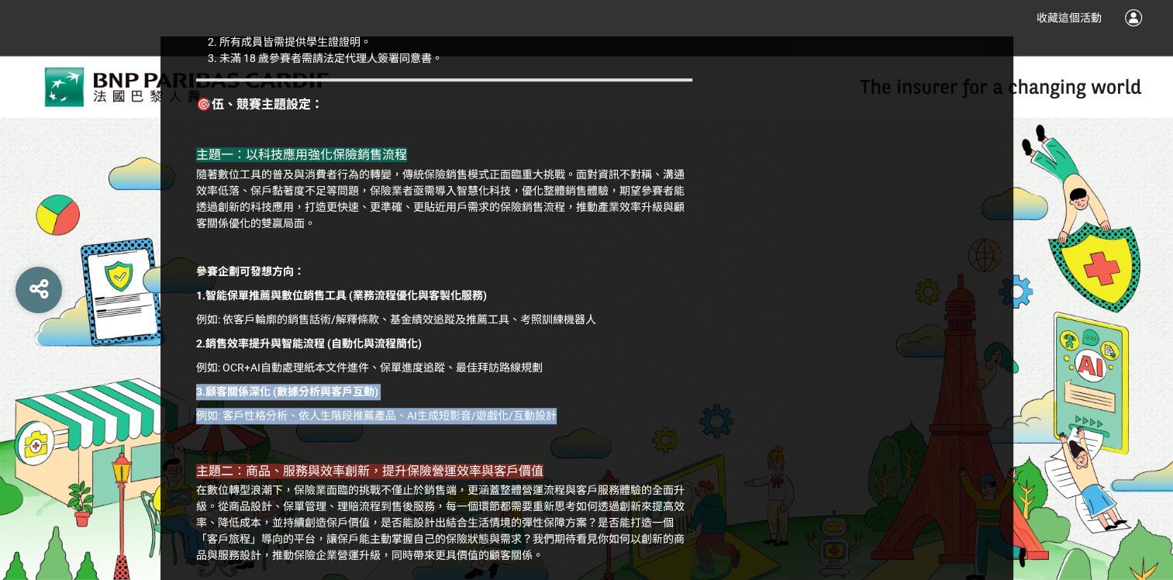
drag, startPoint x: 583, startPoint y: 429, endPoint x: 198, endPoint y: 406, distance: 385.1
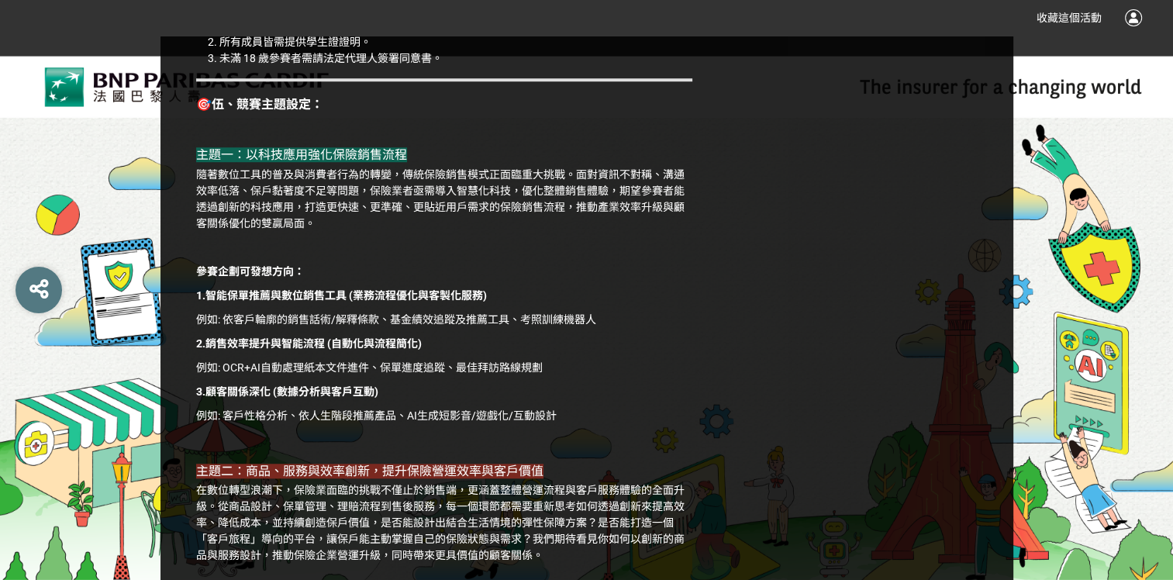
drag, startPoint x: 198, startPoint y: 406, endPoint x: 685, endPoint y: 358, distance: 489.1
click at [685, 352] on p "2.銷售效率提升與智能流程 (自動化與流程簡化)" at bounding box center [444, 344] width 496 height 16
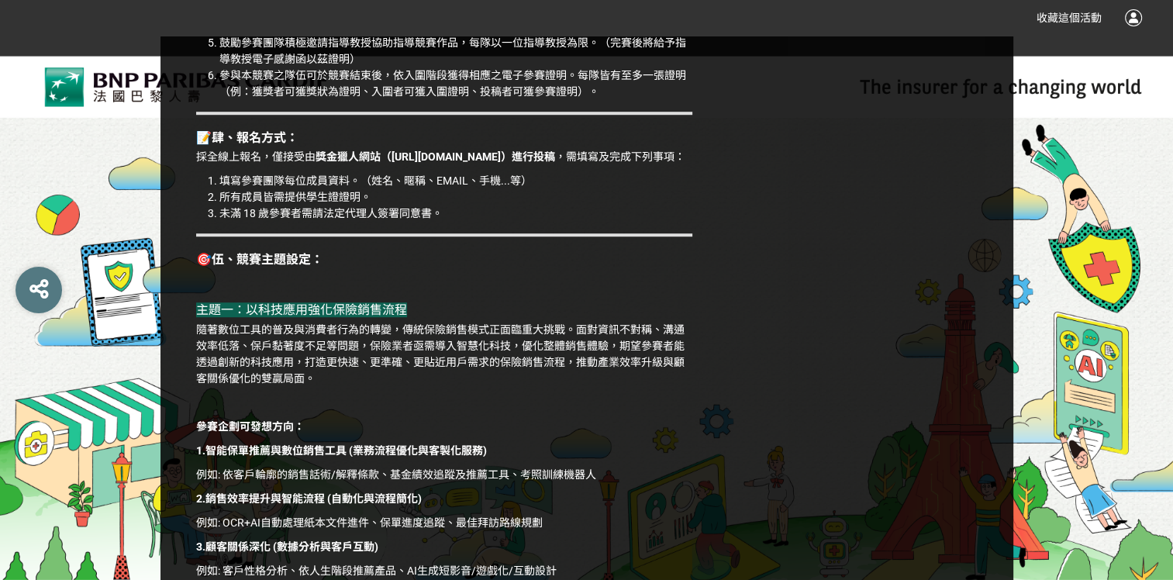
click at [640, 287] on p at bounding box center [444, 278] width 496 height 16
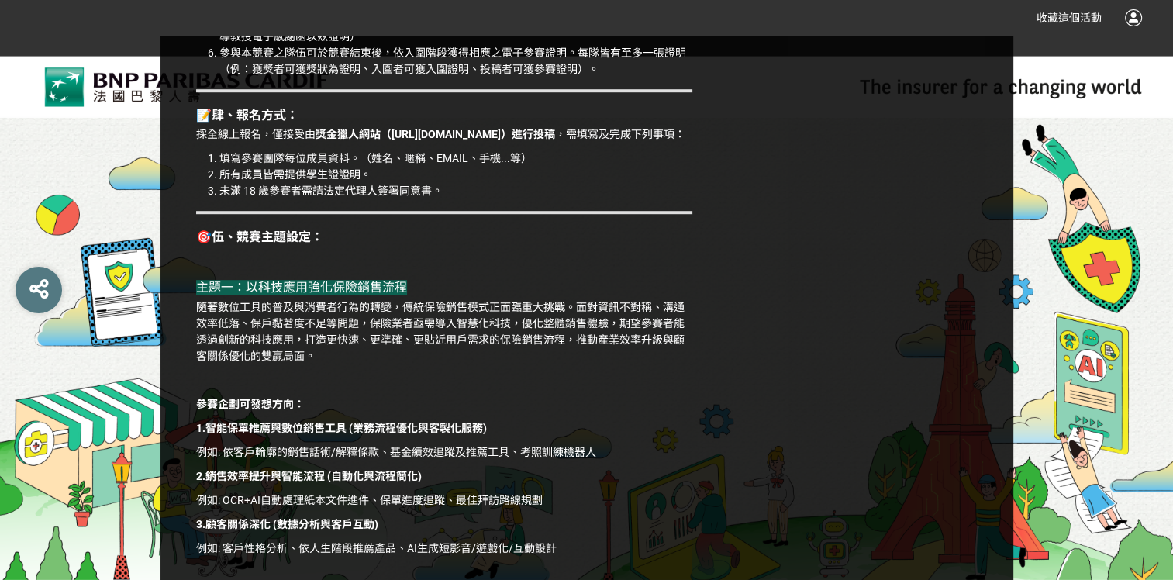
scroll to position [1085, 0]
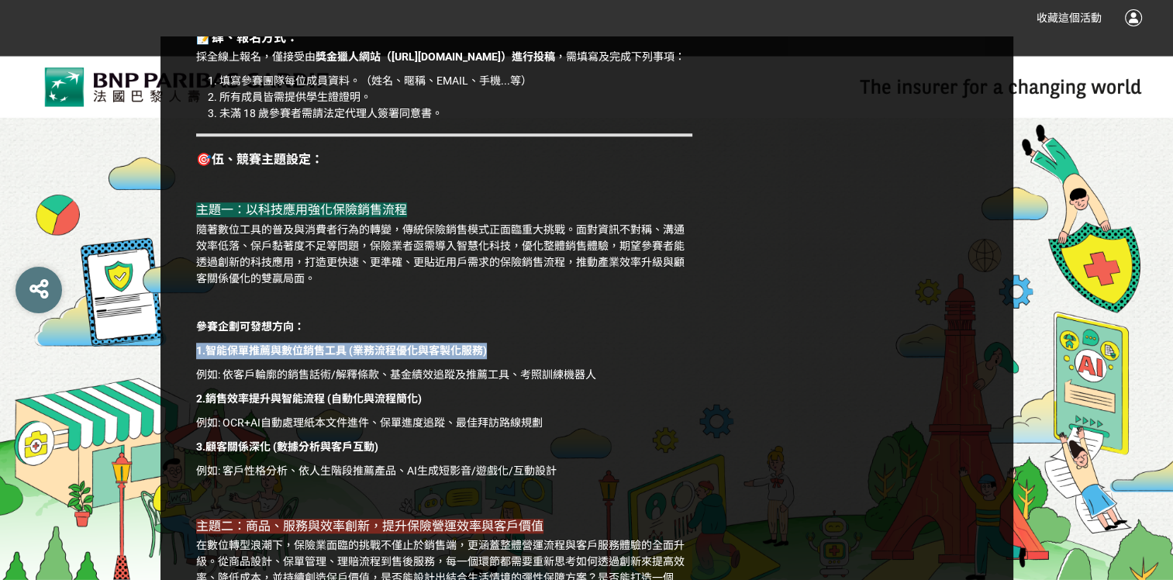
drag, startPoint x: 191, startPoint y: 362, endPoint x: 492, endPoint y: 365, distance: 300.7
drag, startPoint x: 492, startPoint y: 365, endPoint x: 533, endPoint y: 367, distance: 41.1
click at [533, 359] on p "1.智能保單推薦與數位銷售工具 (業務流程優化與客製化服務)" at bounding box center [444, 351] width 496 height 16
click at [505, 359] on p "1.智能保單推薦與數位銷售工具 (業務流程優化與客製化服務)" at bounding box center [444, 351] width 496 height 16
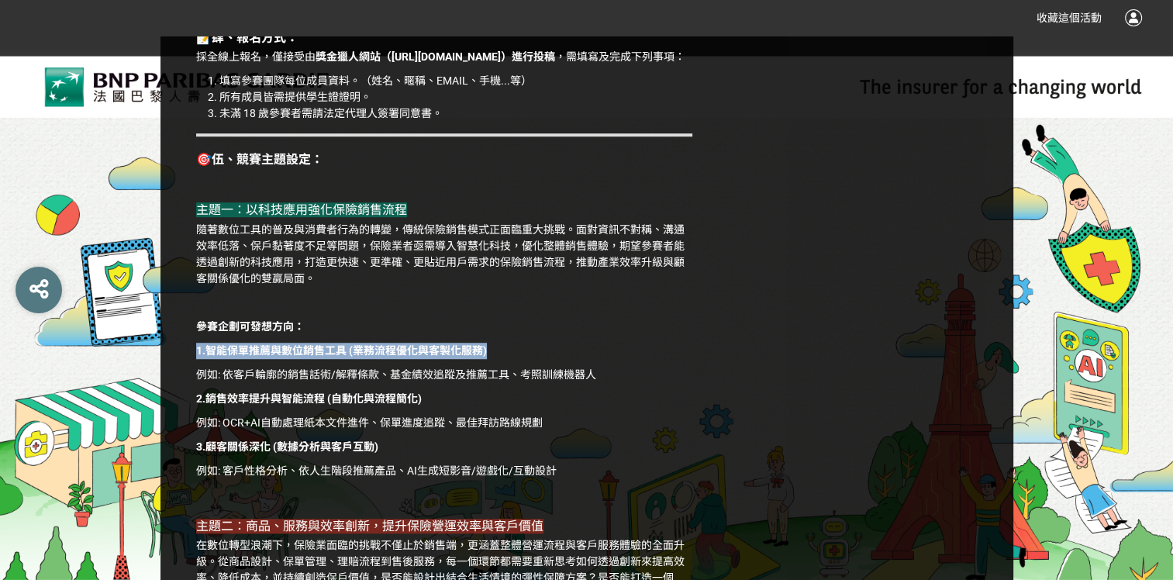
drag, startPoint x: 493, startPoint y: 370, endPoint x: 198, endPoint y: 370, distance: 295.3
click at [197, 359] on p "1.智能保單推薦與數位銷售工具 (業務流程優化與客製化服務)" at bounding box center [444, 351] width 496 height 16
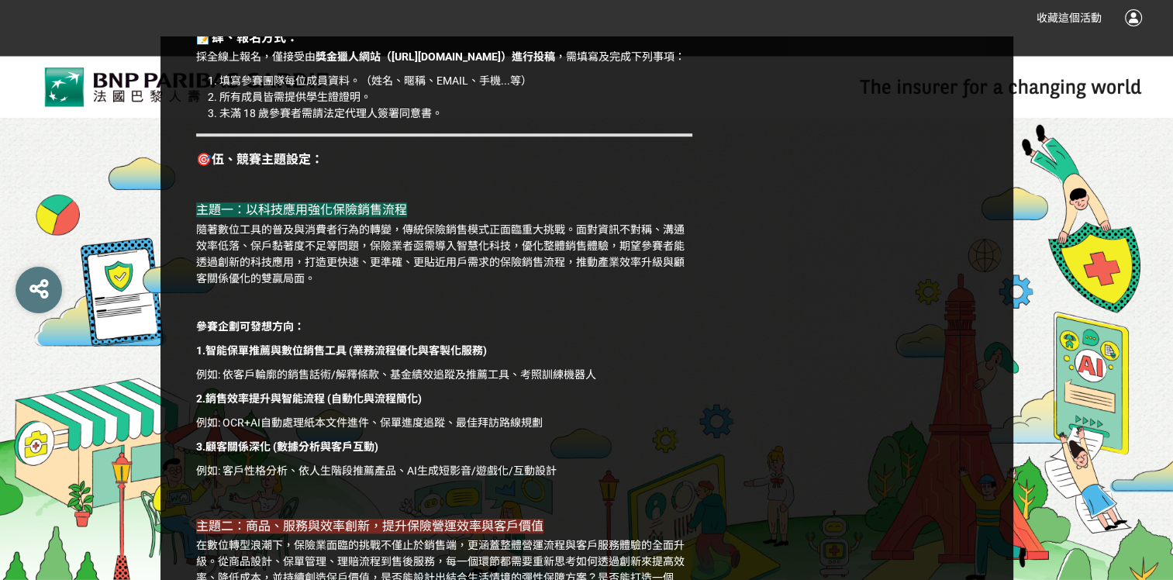
drag, startPoint x: 210, startPoint y: 369, endPoint x: 348, endPoint y: 367, distance: 138.0
click at [348, 356] on strong "1.智能保單推薦與數位銷售工具 (業務流程優化與客製化服務)" at bounding box center [341, 350] width 291 height 12
drag, startPoint x: 348, startPoint y: 367, endPoint x: 296, endPoint y: 411, distance: 67.7
click at [296, 405] on strong "2.銷售效率提升與智能流程 (自動化與流程簡化)" at bounding box center [309, 398] width 226 height 12
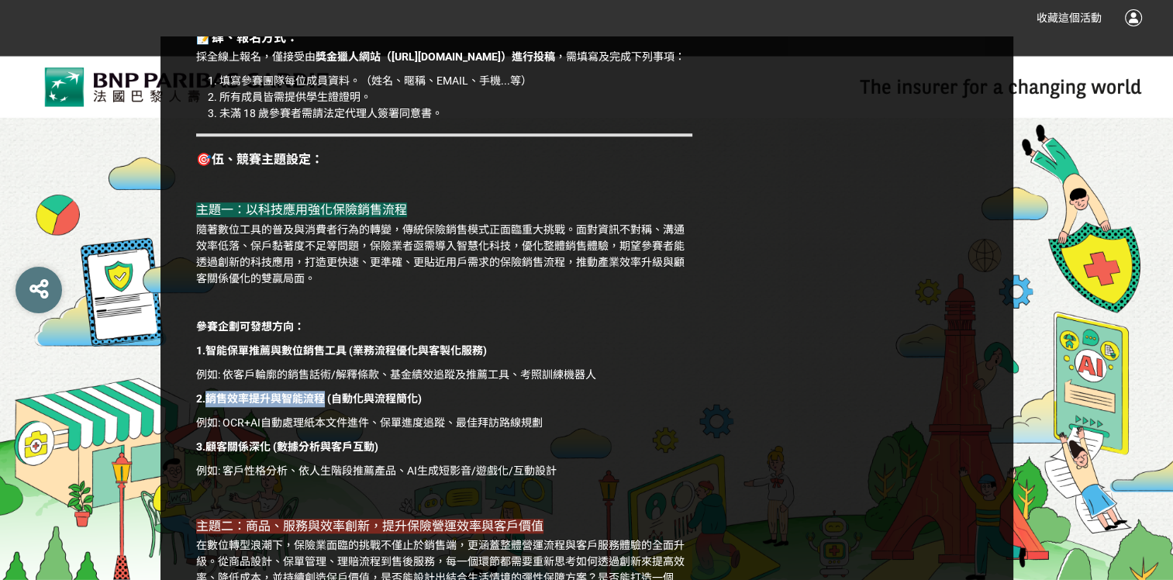
drag, startPoint x: 208, startPoint y: 407, endPoint x: 320, endPoint y: 411, distance: 111.7
click at [320, 405] on strong "2.銷售效率提升與智能流程 (自動化與流程簡化)" at bounding box center [309, 398] width 226 height 12
drag, startPoint x: 320, startPoint y: 411, endPoint x: 288, endPoint y: 460, distance: 59.3
drag, startPoint x: 205, startPoint y: 463, endPoint x: 271, endPoint y: 460, distance: 65.9
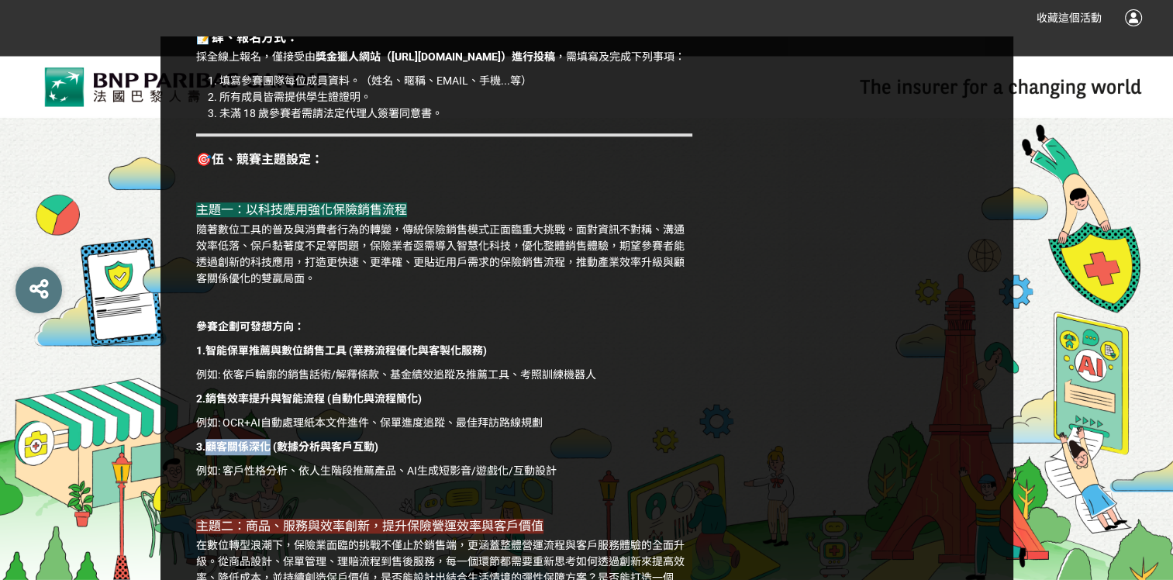
click at [271, 453] on strong "3.顧客關係深化 (數據分析與客戶互動)" at bounding box center [287, 446] width 182 height 12
drag, startPoint x: 271, startPoint y: 460, endPoint x: 474, endPoint y: 467, distance: 203.2
click at [471, 455] on p "3.顧客關係深化 (數據分析與客戶互動)" at bounding box center [444, 447] width 496 height 16
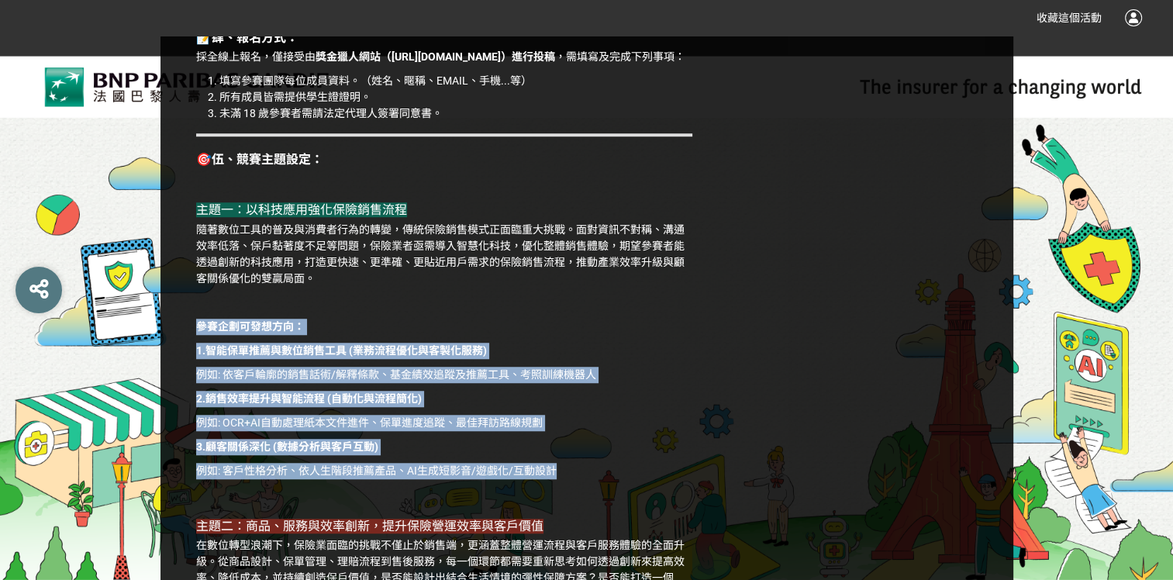
drag, startPoint x: 565, startPoint y: 494, endPoint x: 191, endPoint y: 344, distance: 402.7
drag, startPoint x: 191, startPoint y: 344, endPoint x: 494, endPoint y: 339, distance: 302.3
click at [494, 335] on p "參賽企劃可發想方向：" at bounding box center [444, 327] width 496 height 16
click at [581, 431] on p "例如: OCR+AI自動處理紙本文件進件、保單進度追蹤、最佳拜訪路線規劃" at bounding box center [444, 423] width 496 height 16
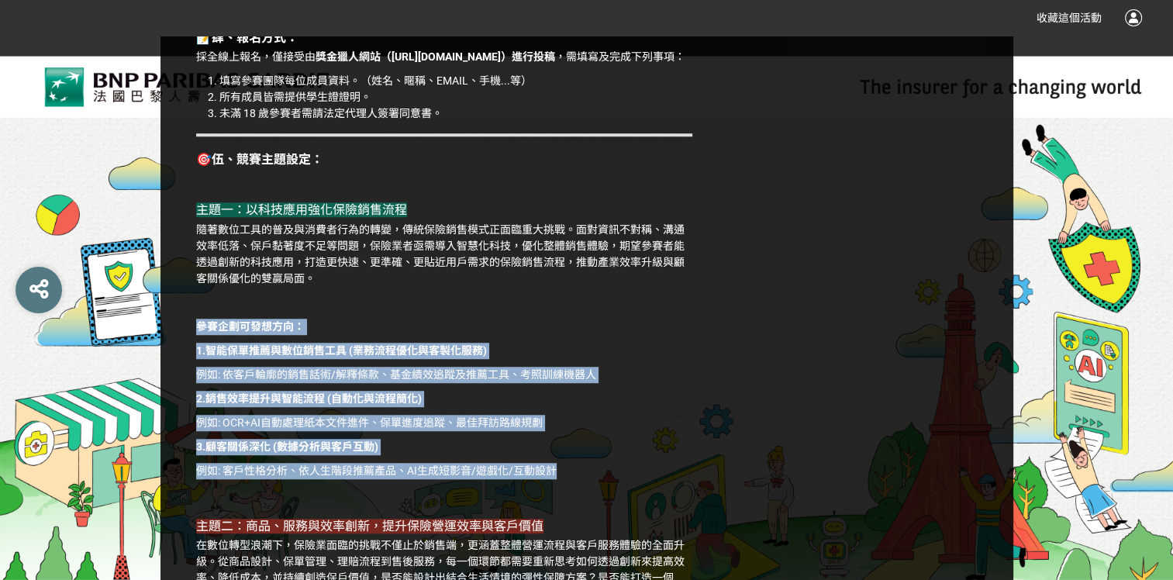
drag, startPoint x: 583, startPoint y: 487, endPoint x: 201, endPoint y: 346, distance: 407.5
drag, startPoint x: 201, startPoint y: 346, endPoint x: 556, endPoint y: 336, distance: 355.9
click at [556, 335] on p "參賽企劃可發想方向：" at bounding box center [444, 327] width 496 height 16
click at [597, 478] on p "例如: 客戶性格分析、依人生階段推薦產品、AI生成短影音/遊戲化/互動設計" at bounding box center [444, 471] width 496 height 16
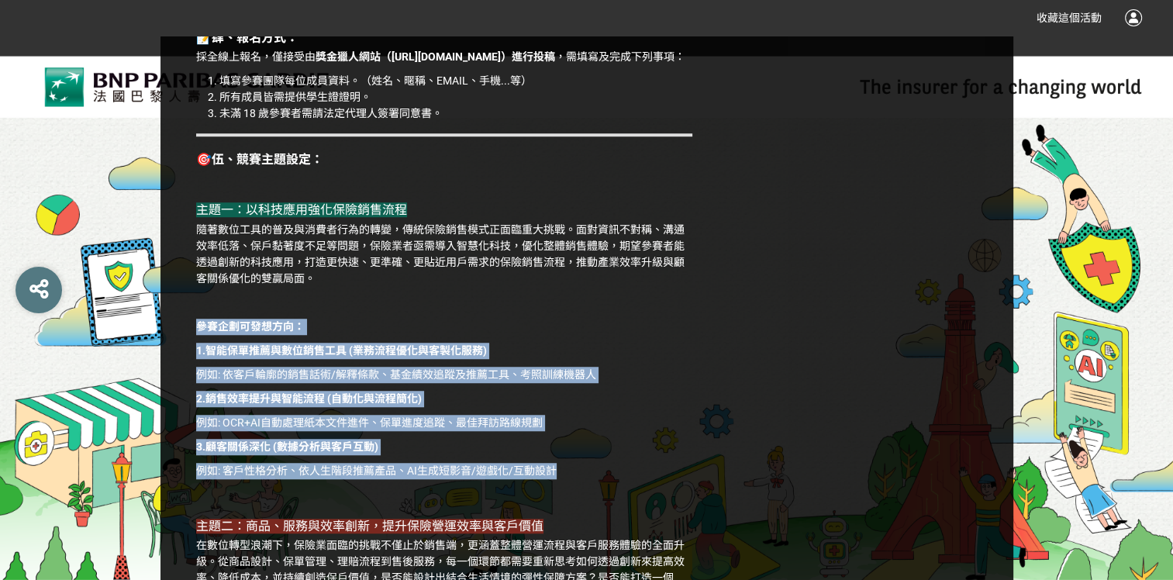
drag, startPoint x: 568, startPoint y: 481, endPoint x: 186, endPoint y: 349, distance: 404.4
drag, startPoint x: 186, startPoint y: 349, endPoint x: 609, endPoint y: 346, distance: 423.2
click at [609, 335] on p "參賽企劃可發想方向：" at bounding box center [444, 327] width 496 height 16
click at [611, 431] on p "例如: OCR+AI自動處理紙本文件進件、保單進度追蹤、最佳拜訪路線規劃" at bounding box center [444, 423] width 496 height 16
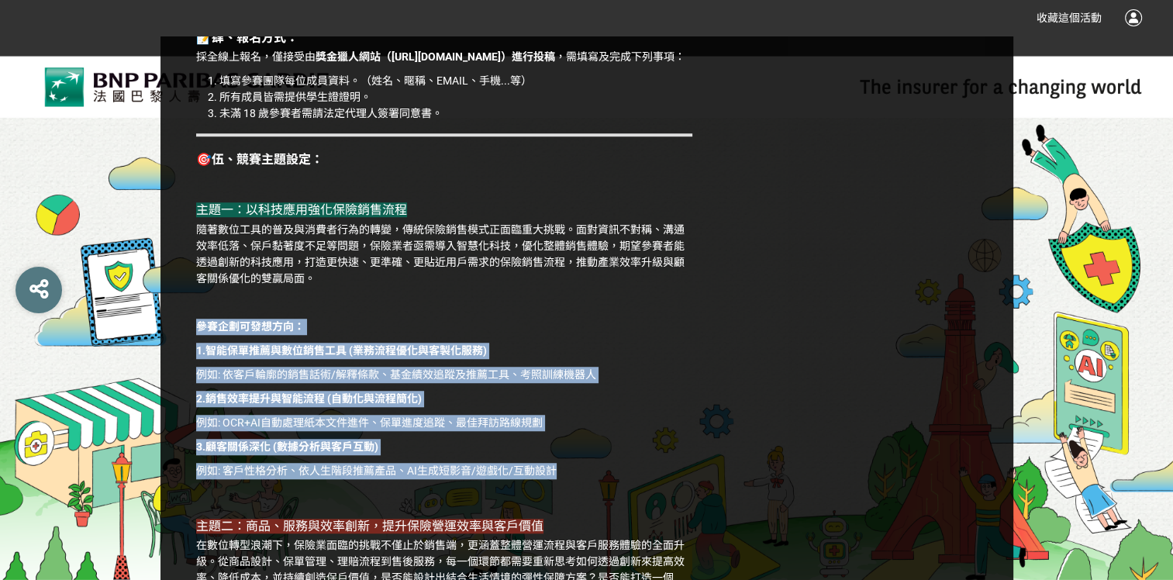
click at [602, 454] on p "3.顧客關係深化 (數據分析與客戶互動)" at bounding box center [444, 447] width 496 height 16
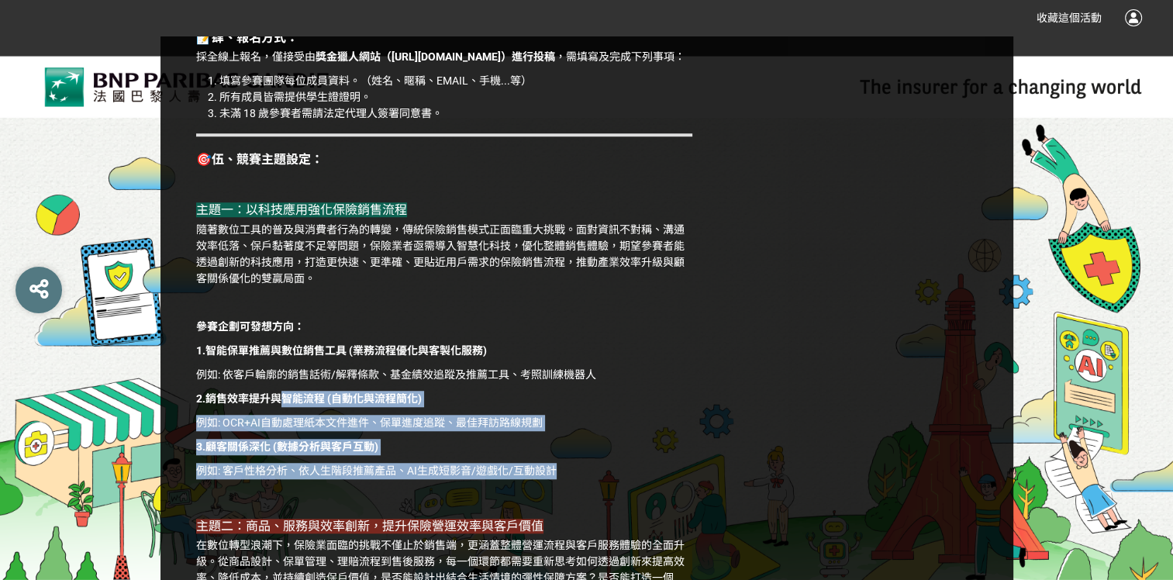
drag, startPoint x: 565, startPoint y: 481, endPoint x: 293, endPoint y: 403, distance: 283.1
drag, startPoint x: 293, startPoint y: 403, endPoint x: 688, endPoint y: 307, distance: 406.8
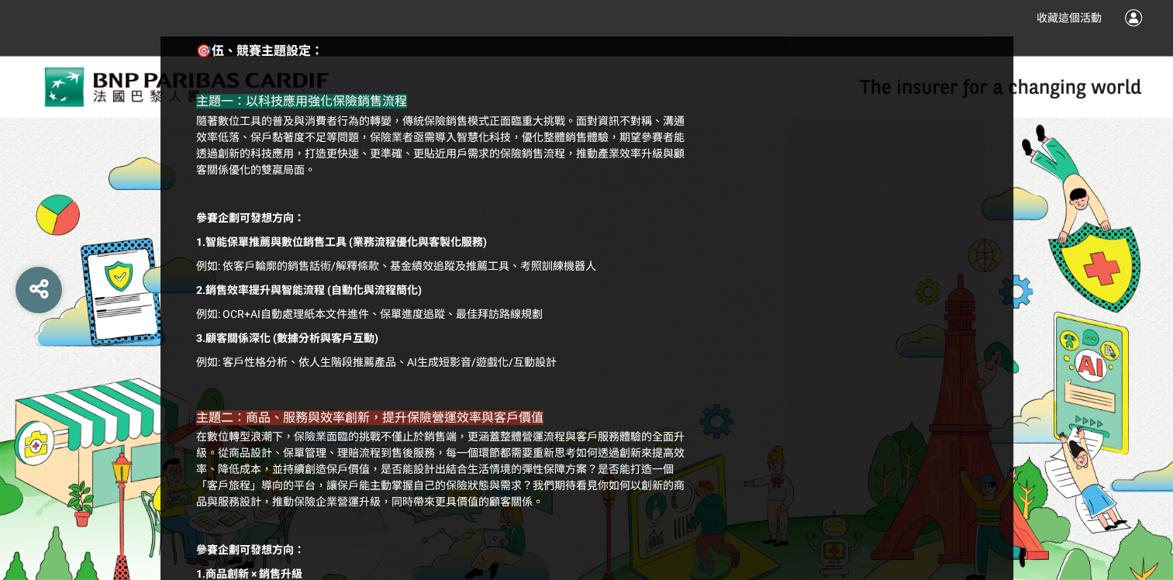
scroll to position [1162, 0]
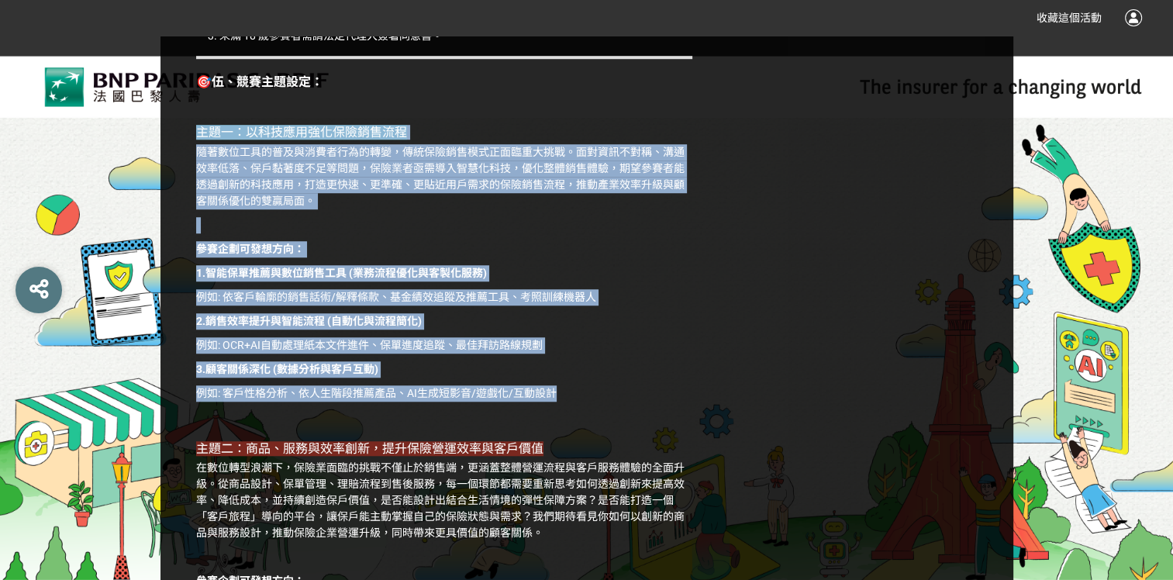
drag, startPoint x: 608, startPoint y: 414, endPoint x: 136, endPoint y: 140, distance: 544.9
drag, startPoint x: 136, startPoint y: 140, endPoint x: 658, endPoint y: 227, distance: 528.7
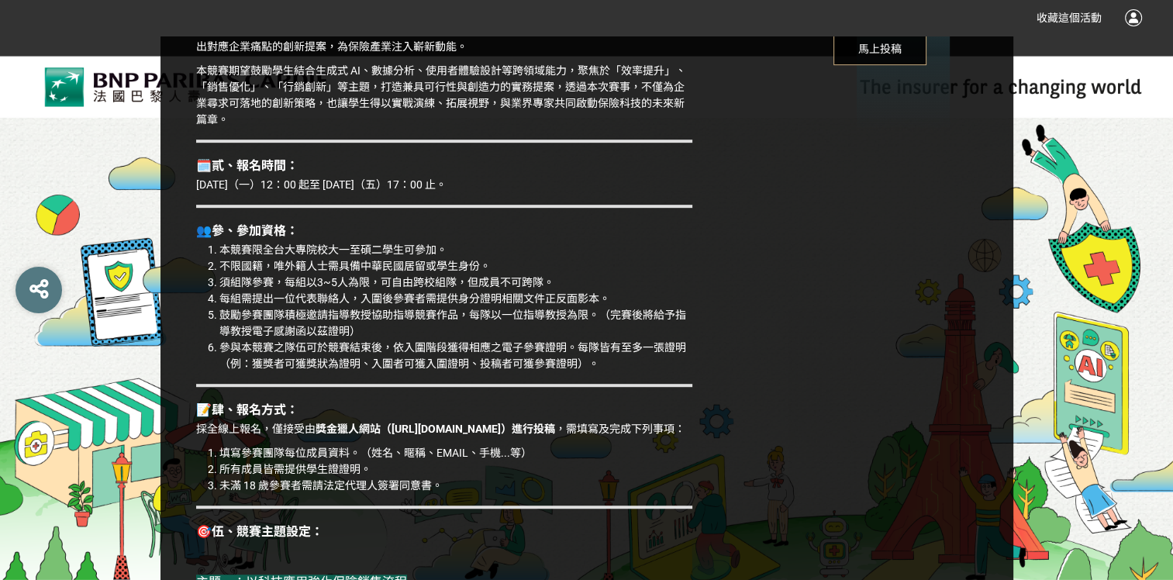
scroll to position [620, 0]
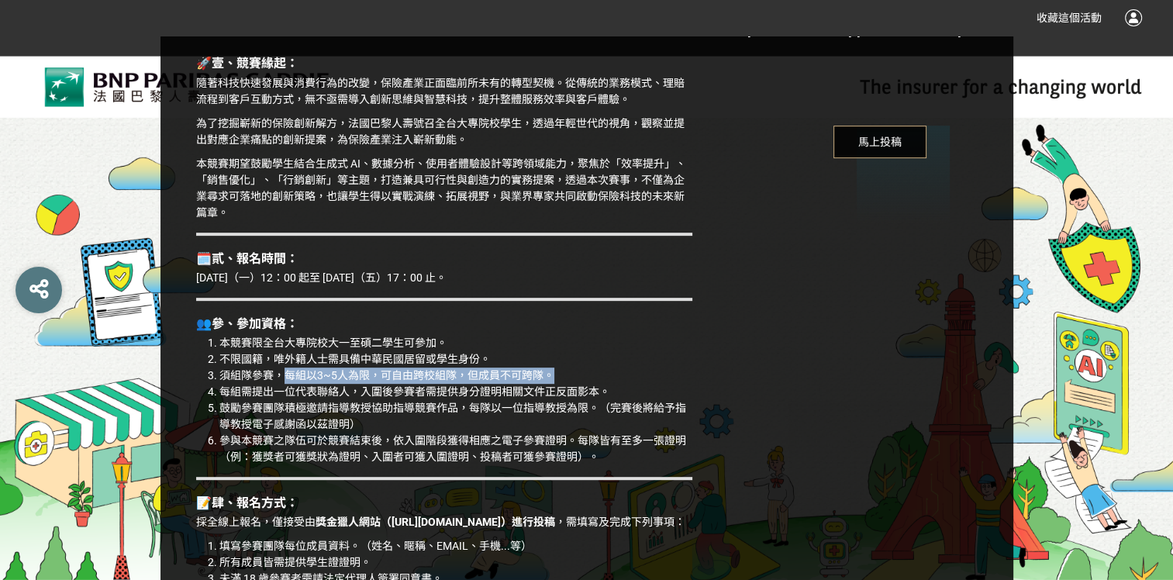
drag, startPoint x: 281, startPoint y: 376, endPoint x: 552, endPoint y: 375, distance: 271.2
click at [552, 375] on li "須組隊參賽，每組以3~5人為限，可自由跨校組隊，但成員不可跨隊。" at bounding box center [455, 375] width 473 height 16
click at [553, 377] on li "須組隊參賽，每組以3~5人為限，可自由跨校組隊，但成員不可跨隊。" at bounding box center [455, 375] width 473 height 16
click at [559, 376] on li "須組隊參賽，每組以3~5人為限，可自由跨校組隊，但成員不可跨隊。" at bounding box center [455, 375] width 473 height 16
click at [579, 374] on li "須組隊參賽，每組以3~5人為限，可自由跨校組隊，但成員不可跨隊。" at bounding box center [455, 375] width 473 height 16
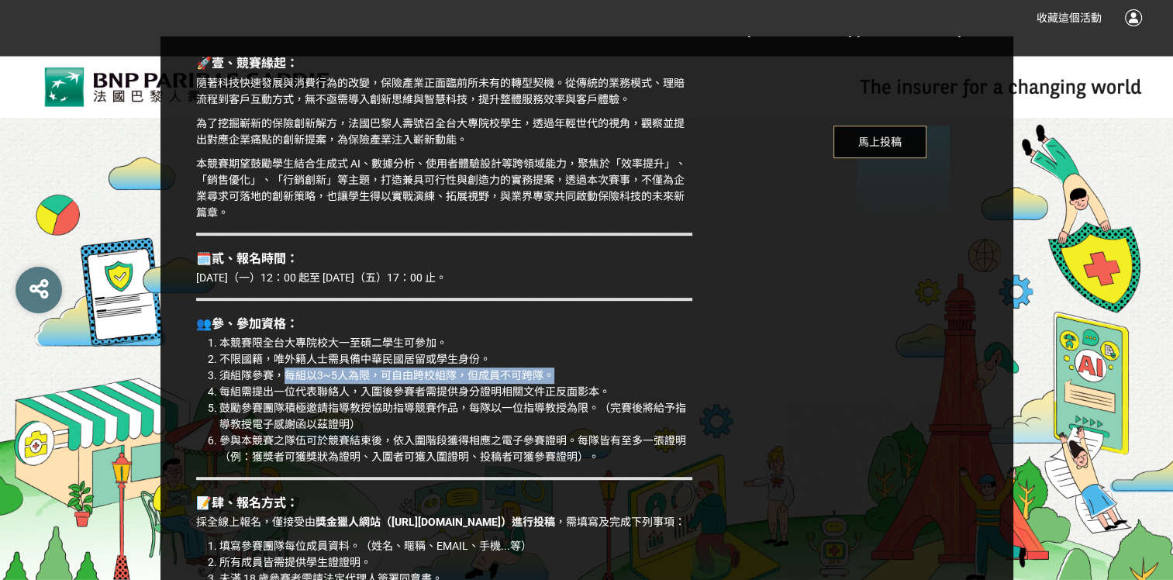
click at [646, 377] on li "須組隊參賽，每組以3~5人為限，可自由跨校組隊，但成員不可跨隊。" at bounding box center [455, 375] width 473 height 16
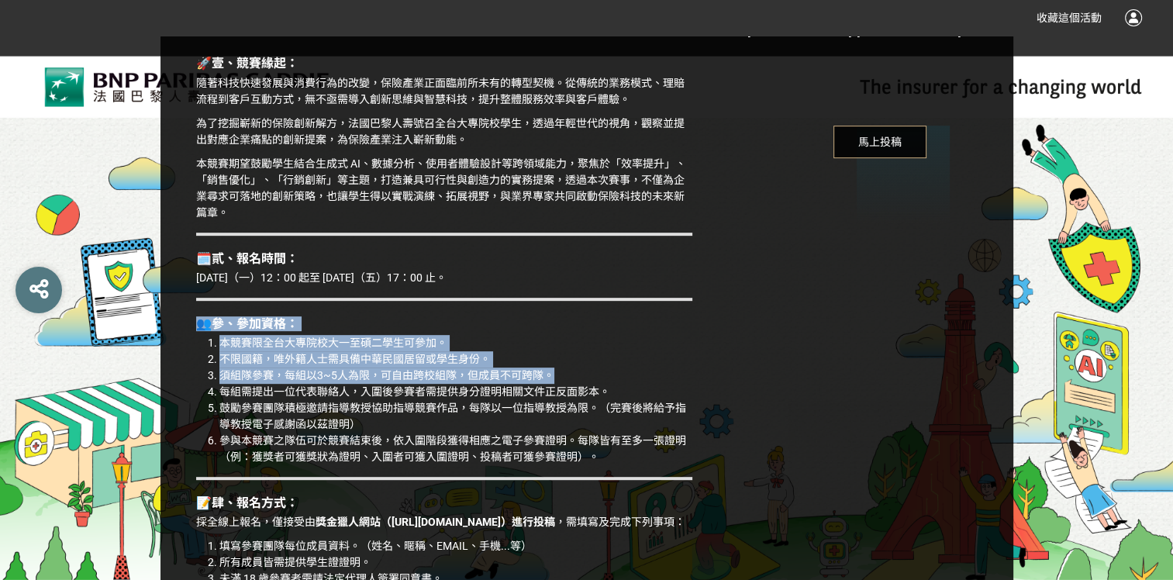
drag, startPoint x: 558, startPoint y: 377, endPoint x: 208, endPoint y: 321, distance: 353.9
drag, startPoint x: 208, startPoint y: 321, endPoint x: 542, endPoint y: 320, distance: 334.0
click at [542, 320] on h3 "👥參、參加資格：" at bounding box center [444, 323] width 496 height 15
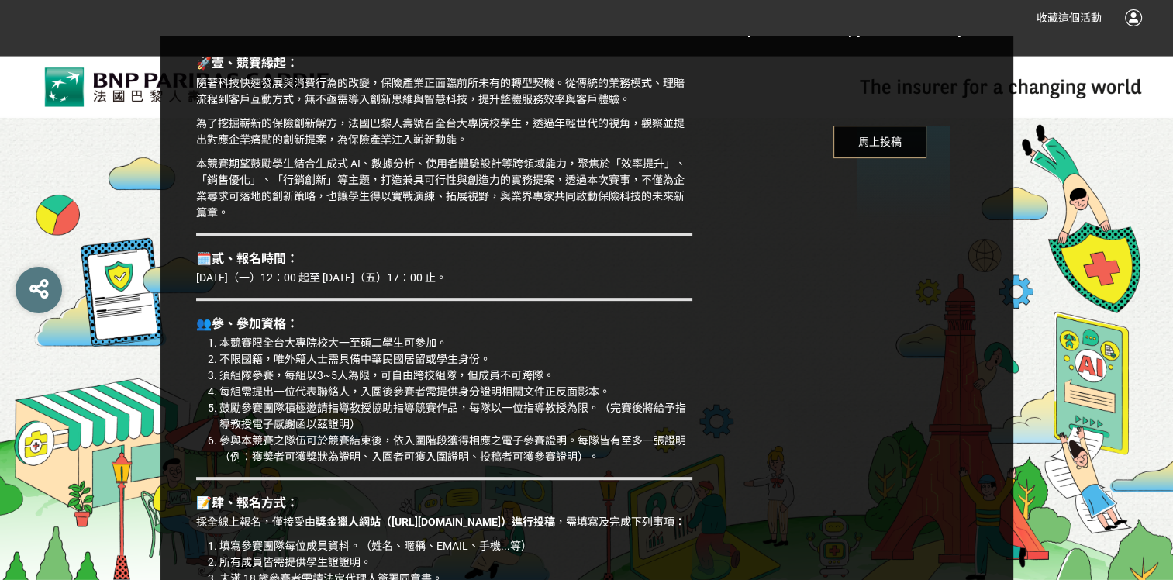
click at [611, 391] on li "每組需提出一位代表聯絡人，入圍後參賽者需提供身分證明相關文件正反面影本。" at bounding box center [455, 392] width 473 height 16
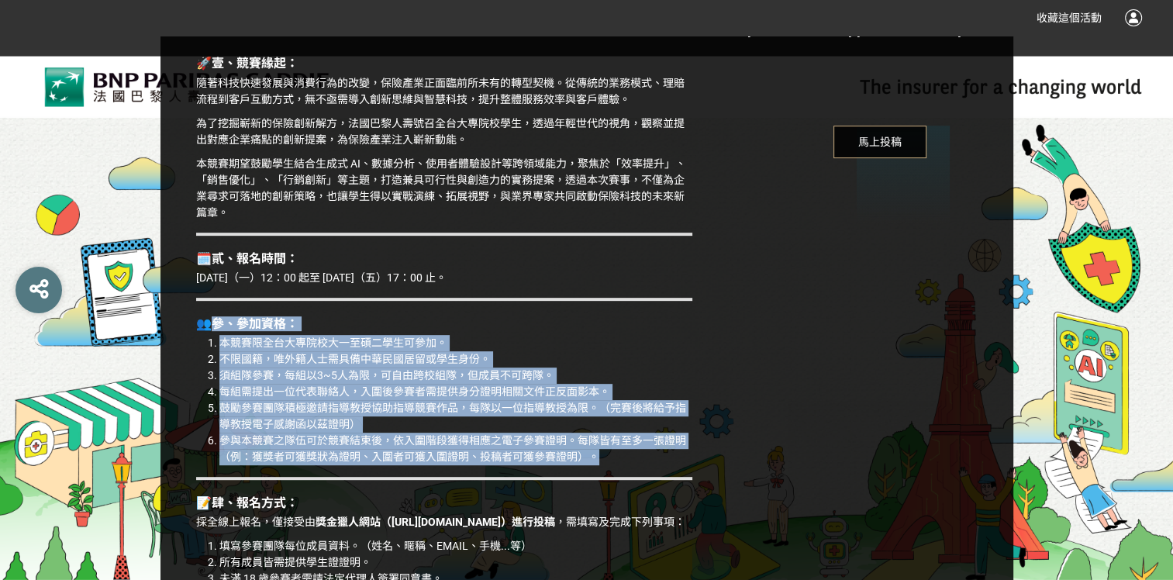
drag, startPoint x: 623, startPoint y: 459, endPoint x: 208, endPoint y: 315, distance: 439.7
drag, startPoint x: 208, startPoint y: 315, endPoint x: 477, endPoint y: 326, distance: 269.2
click at [477, 326] on h3 "👥參、參加資格：" at bounding box center [444, 323] width 496 height 15
click at [635, 346] on li "本競賽限全台大專院校大一至碩二學生可參加。" at bounding box center [455, 343] width 473 height 16
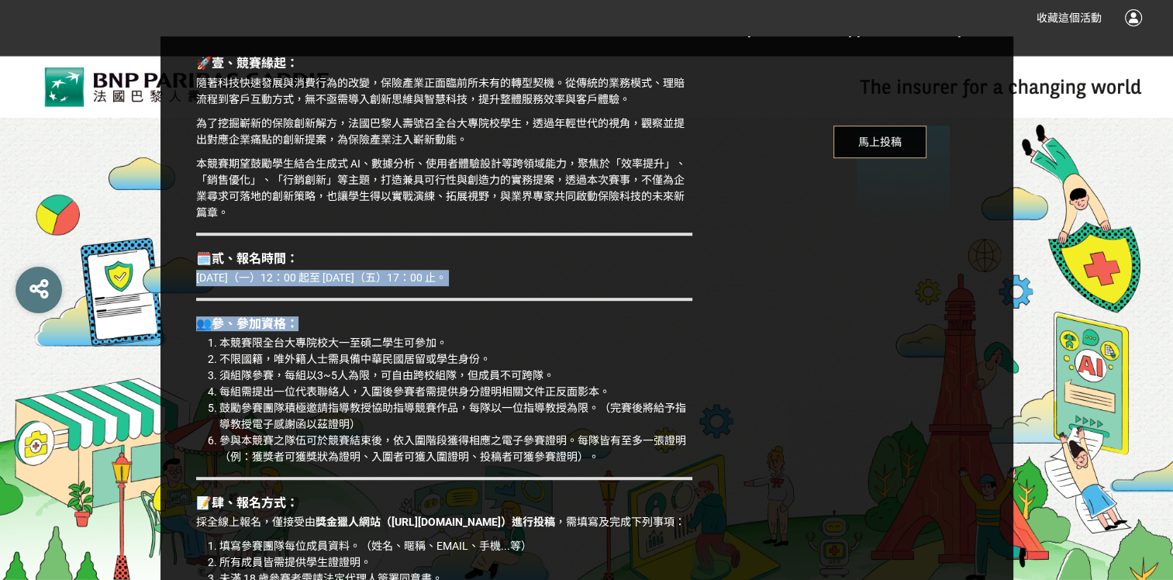
drag, startPoint x: 604, startPoint y: 467, endPoint x: 215, endPoint y: 299, distance: 423.5
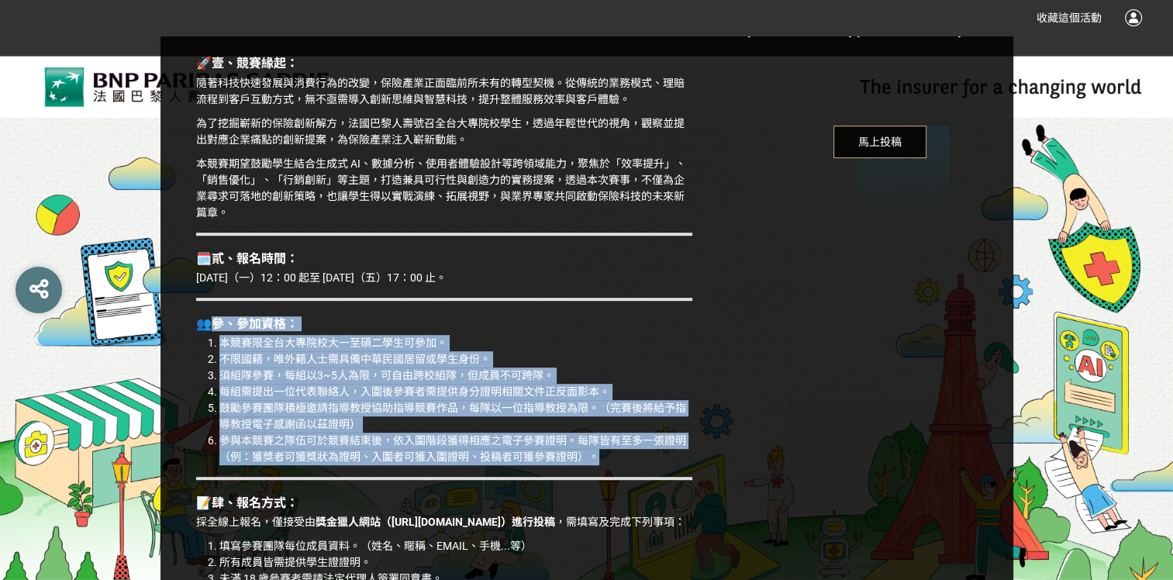
drag, startPoint x: 650, startPoint y: 461, endPoint x: 208, endPoint y: 308, distance: 467.4
drag, startPoint x: 208, startPoint y: 308, endPoint x: 632, endPoint y: 322, distance: 423.3
click at [632, 322] on h3 "👥參、參加資格：" at bounding box center [444, 323] width 496 height 15
click at [658, 379] on li "須組隊參賽，每組以3~5人為限，可自由跨校組隊，但成員不可跨隊。" at bounding box center [455, 375] width 473 height 16
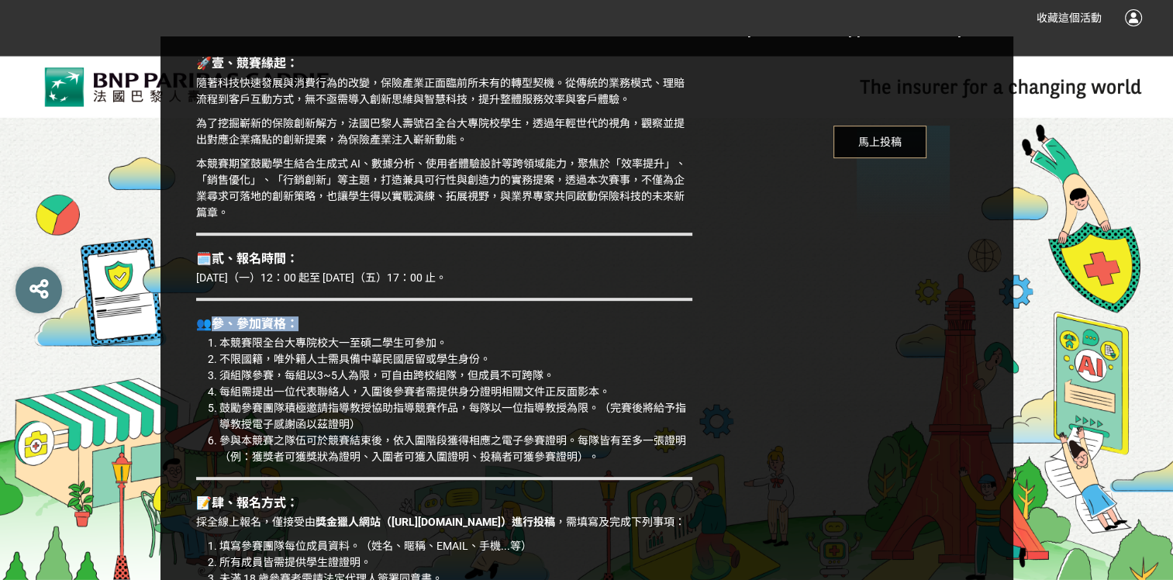
drag, startPoint x: 617, startPoint y: 468, endPoint x: 212, endPoint y: 319, distance: 431.3
drag, startPoint x: 213, startPoint y: 319, endPoint x: 597, endPoint y: 320, distance: 383.6
click at [597, 320] on h3 "👥參、參加資格：" at bounding box center [444, 323] width 496 height 15
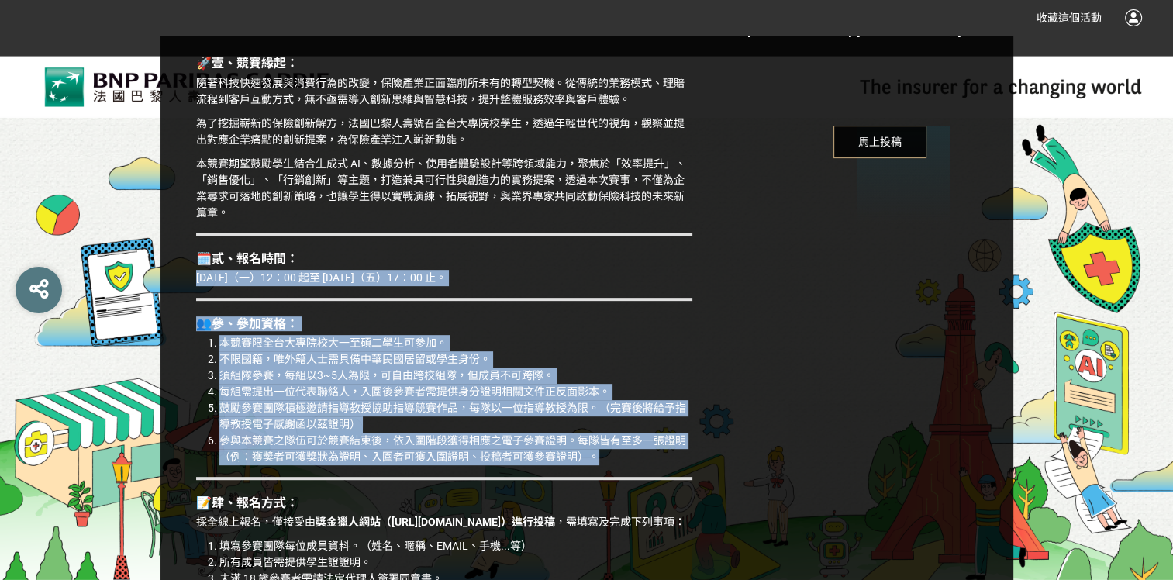
drag, startPoint x: 619, startPoint y: 463, endPoint x: 234, endPoint y: 296, distance: 419.7
drag, startPoint x: 234, startPoint y: 296, endPoint x: 611, endPoint y: 337, distance: 378.9
click at [611, 337] on li "本競賽限全台大專院校大一至碩二學生可參加。" at bounding box center [455, 343] width 473 height 16
click at [631, 396] on li "每組需提出一位代表聯絡人，入圍後參賽者需提供身分證明相關文件正反面影本。" at bounding box center [455, 392] width 473 height 16
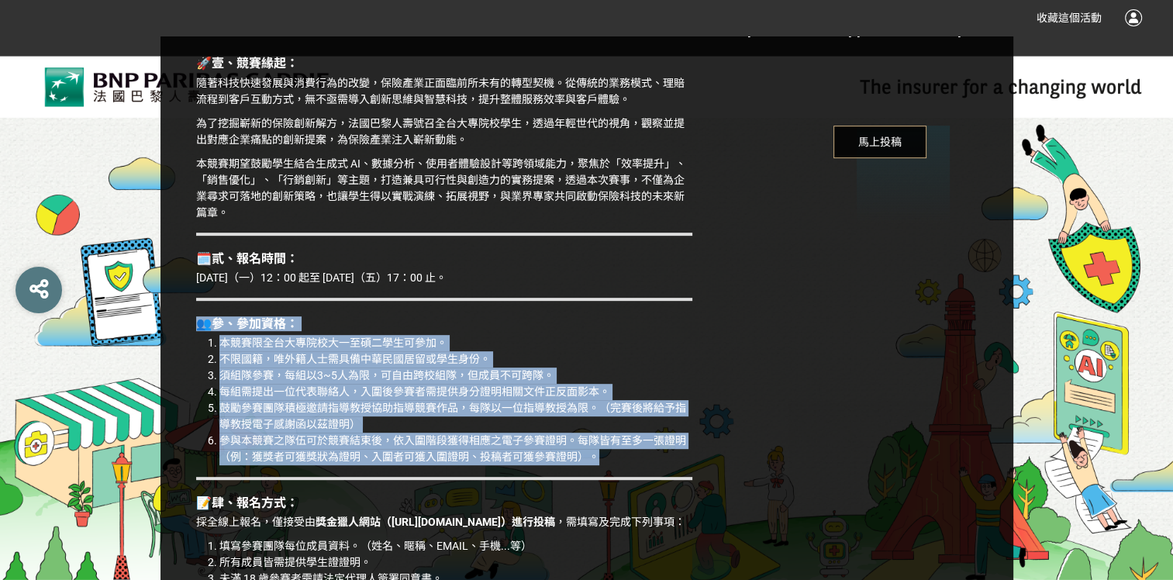
drag, startPoint x: 629, startPoint y: 454, endPoint x: 198, endPoint y: 321, distance: 451.0
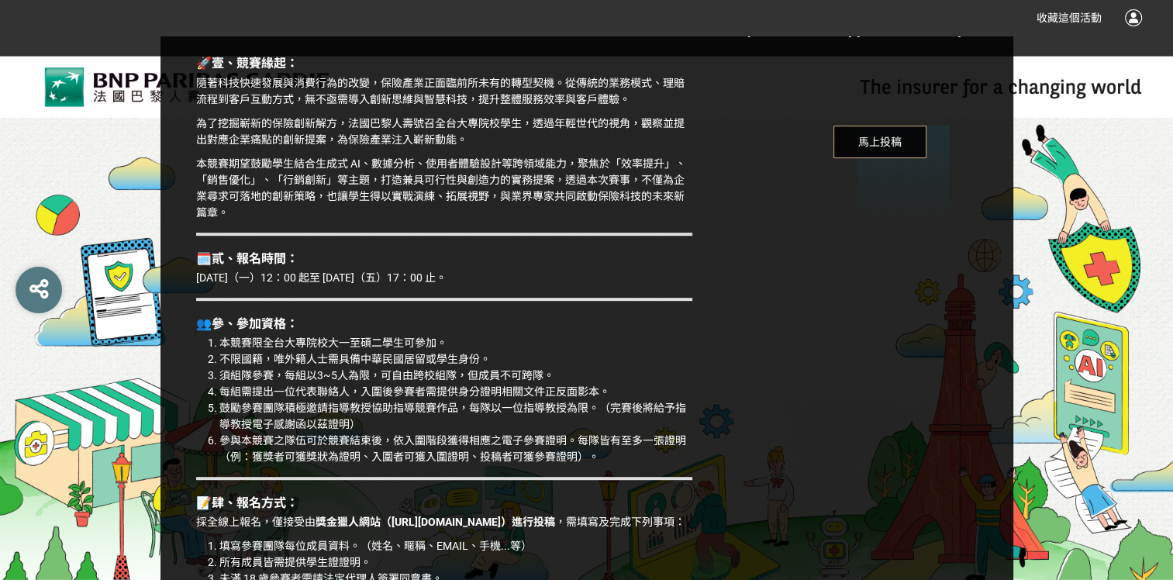
drag, startPoint x: 198, startPoint y: 321, endPoint x: 740, endPoint y: 330, distance: 541.8
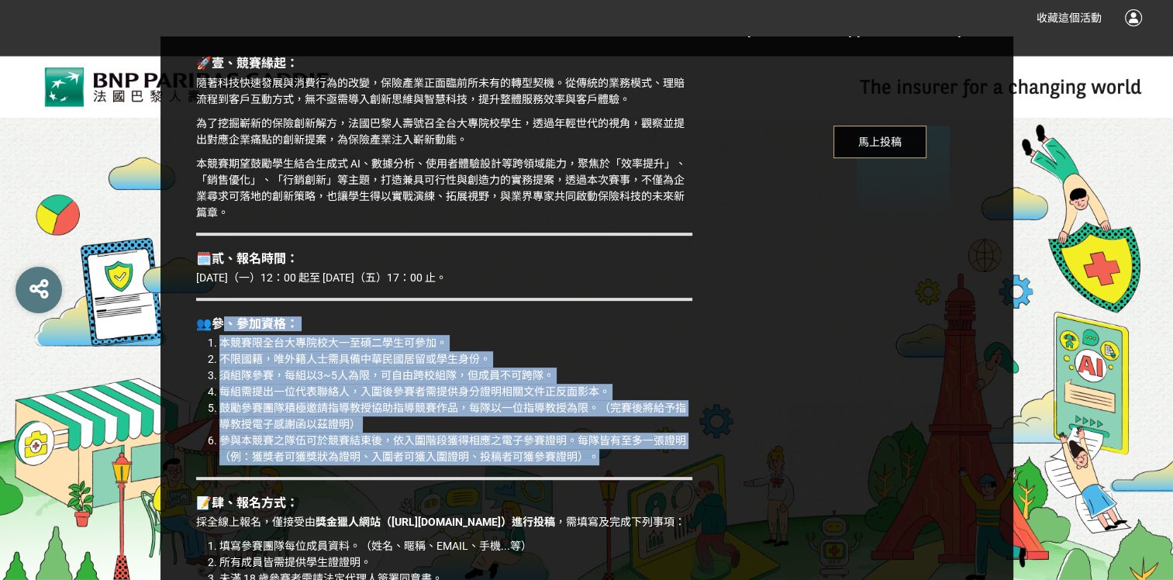
drag, startPoint x: 596, startPoint y: 444, endPoint x: 229, endPoint y: 308, distance: 391.1
drag, startPoint x: 229, startPoint y: 308, endPoint x: 653, endPoint y: 329, distance: 423.7
click at [653, 329] on h3 "👥參、參加資格：" at bounding box center [444, 323] width 496 height 15
click at [564, 339] on li "本競賽限全台大專院校大一至碩二學生可參加。" at bounding box center [455, 343] width 473 height 16
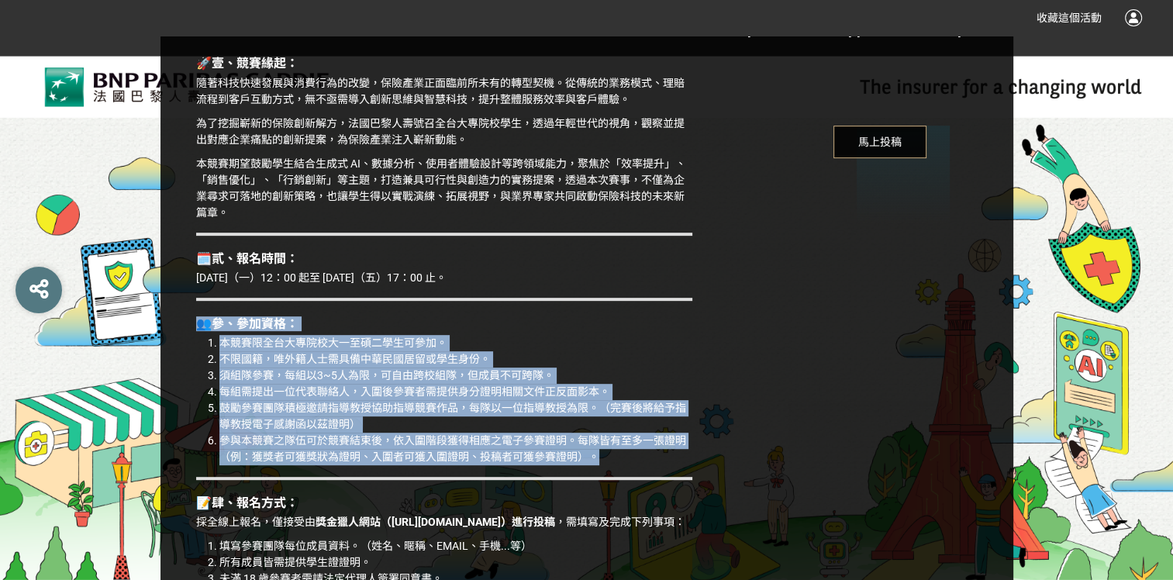
drag, startPoint x: 611, startPoint y: 455, endPoint x: 176, endPoint y: 315, distance: 457.6
drag, startPoint x: 177, startPoint y: 315, endPoint x: 661, endPoint y: 308, distance: 484.4
click at [670, 346] on li "本競賽限全台大專院校大一至碩二學生可參加。" at bounding box center [455, 343] width 473 height 16
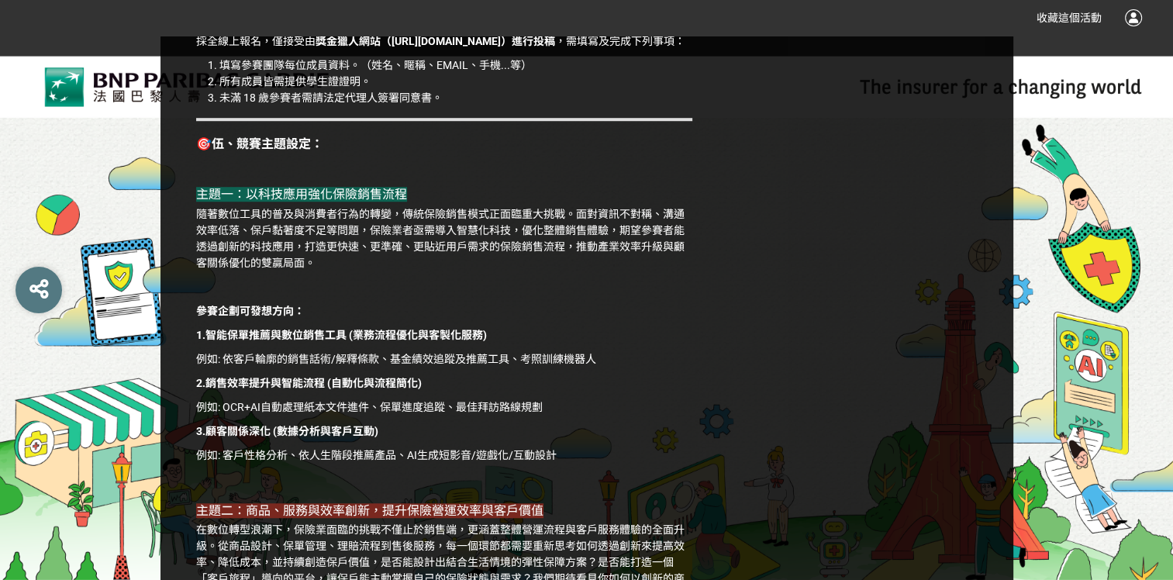
scroll to position [1162, 0]
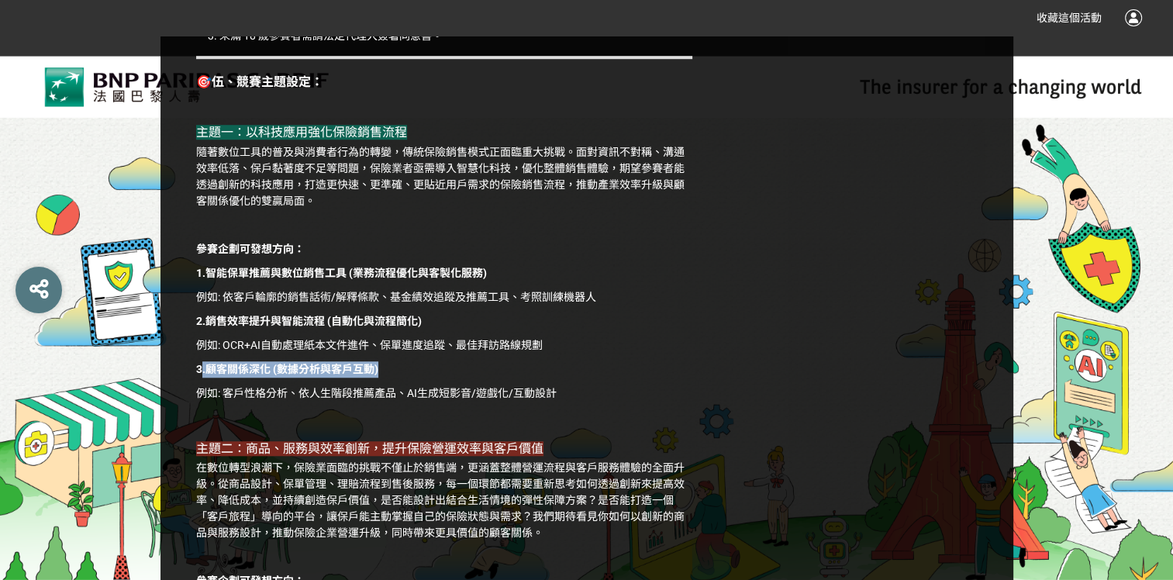
drag, startPoint x: 199, startPoint y: 377, endPoint x: 395, endPoint y: 385, distance: 196.3
click at [395, 377] on p "3.顧客關係深化 (數據分析與客戶互動)" at bounding box center [444, 369] width 496 height 16
click at [369, 375] on strong "3.顧客關係深化 (數據分析與客戶互動)" at bounding box center [287, 369] width 182 height 12
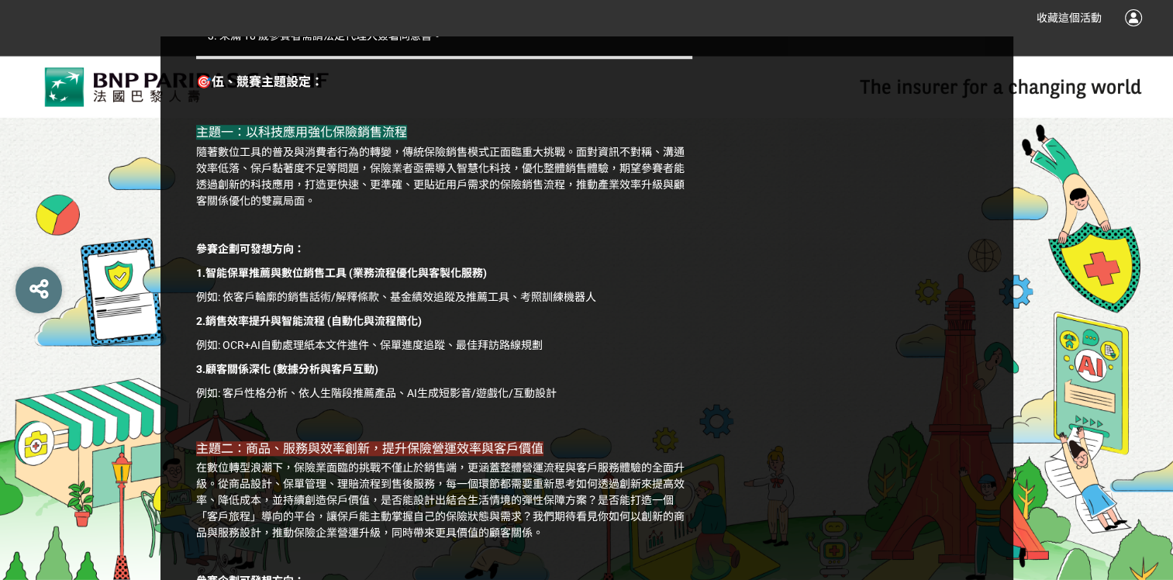
click at [586, 401] on p "例如: 客戶性格分析、依人生階段推薦產品、AI生成短影音/遊戲化/互動設計" at bounding box center [444, 393] width 496 height 16
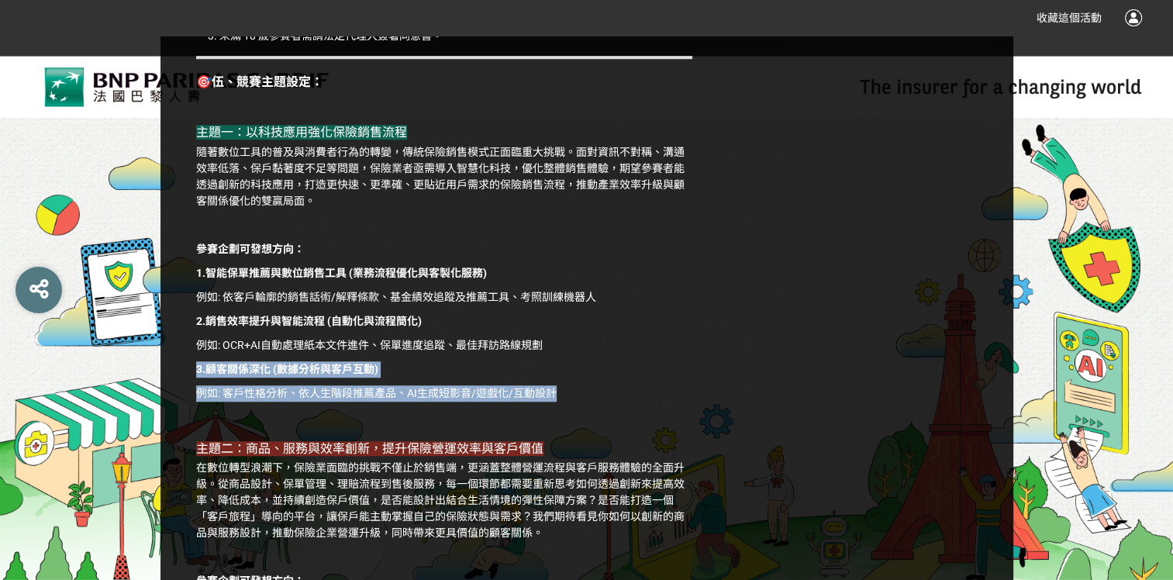
drag, startPoint x: 580, startPoint y: 411, endPoint x: 180, endPoint y: 382, distance: 400.9
drag, startPoint x: 180, startPoint y: 382, endPoint x: 480, endPoint y: 389, distance: 300.8
click at [480, 377] on p "3.顧客關係深化 (數據分析與客戶互動)" at bounding box center [444, 369] width 496 height 16
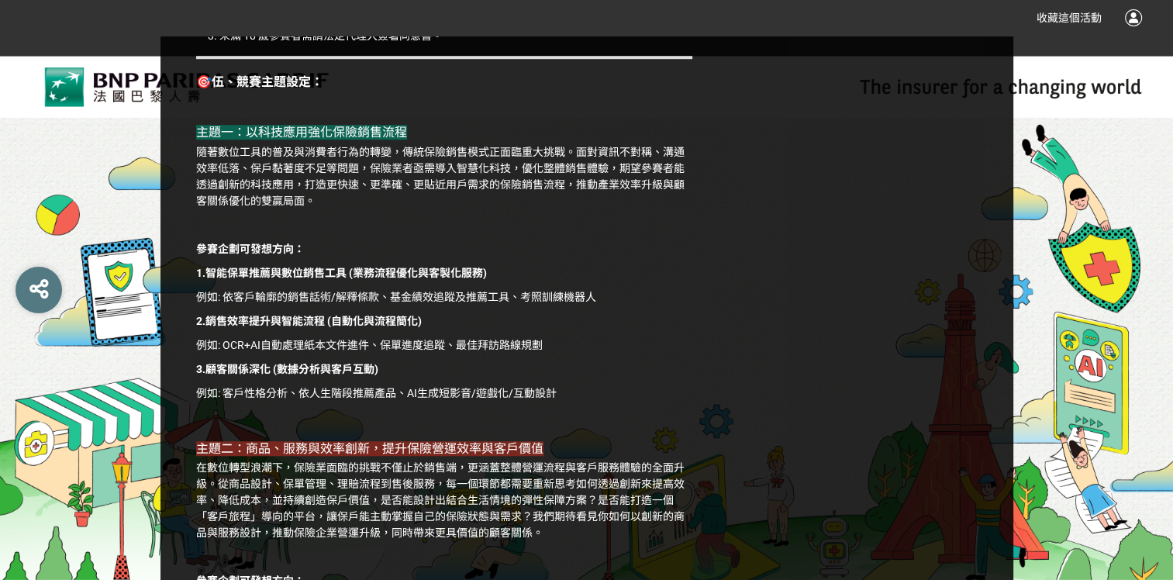
click at [611, 353] on p "例如: OCR+AI自動處理紙本文件進件、保單進度追蹤、最佳拜訪路線規劃" at bounding box center [444, 345] width 496 height 16
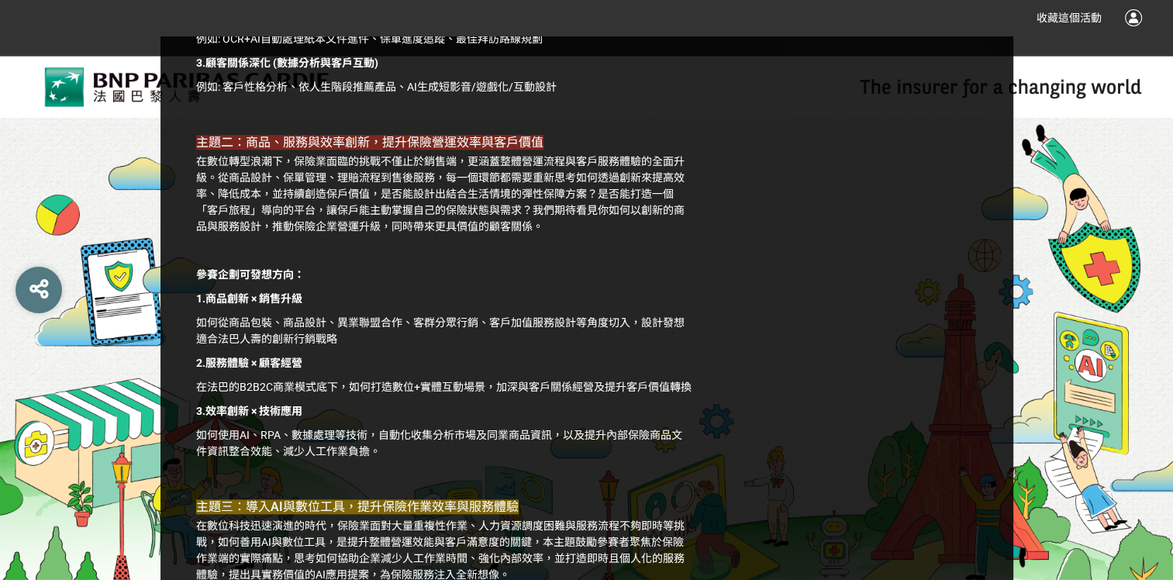
scroll to position [1472, 0]
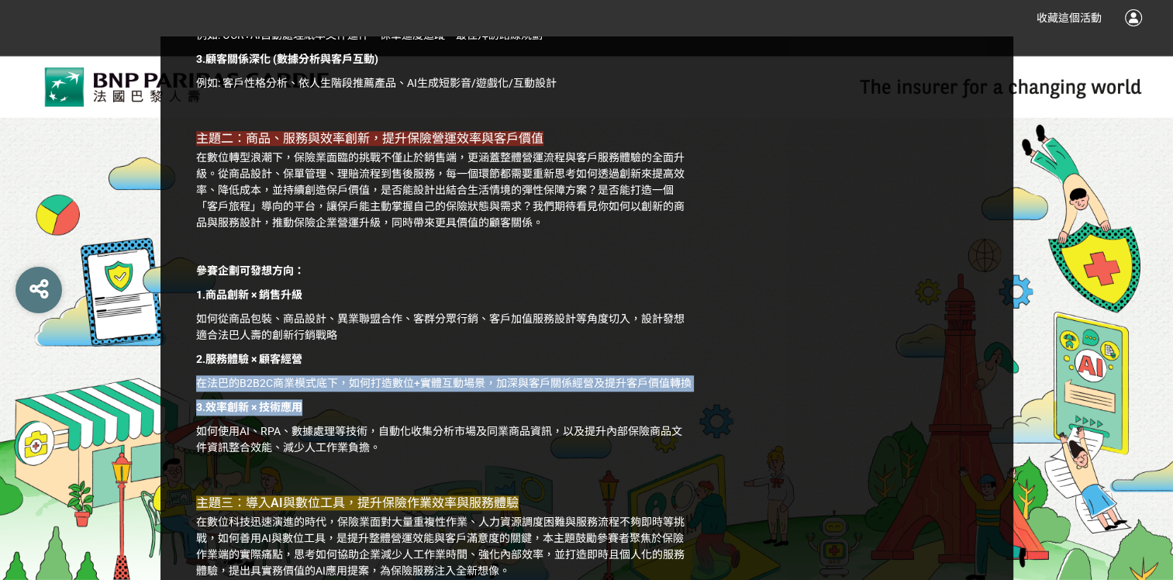
drag, startPoint x: 310, startPoint y: 425, endPoint x: 167, endPoint y: 403, distance: 144.2
drag, startPoint x: 167, startPoint y: 403, endPoint x: 492, endPoint y: 397, distance: 324.8
click at [493, 391] on p "在法巴的B2B2C商業模式底下，如何打造數位+實體互動場景，加深與客戶關係經營及提升客戶價值轉換" at bounding box center [444, 383] width 496 height 16
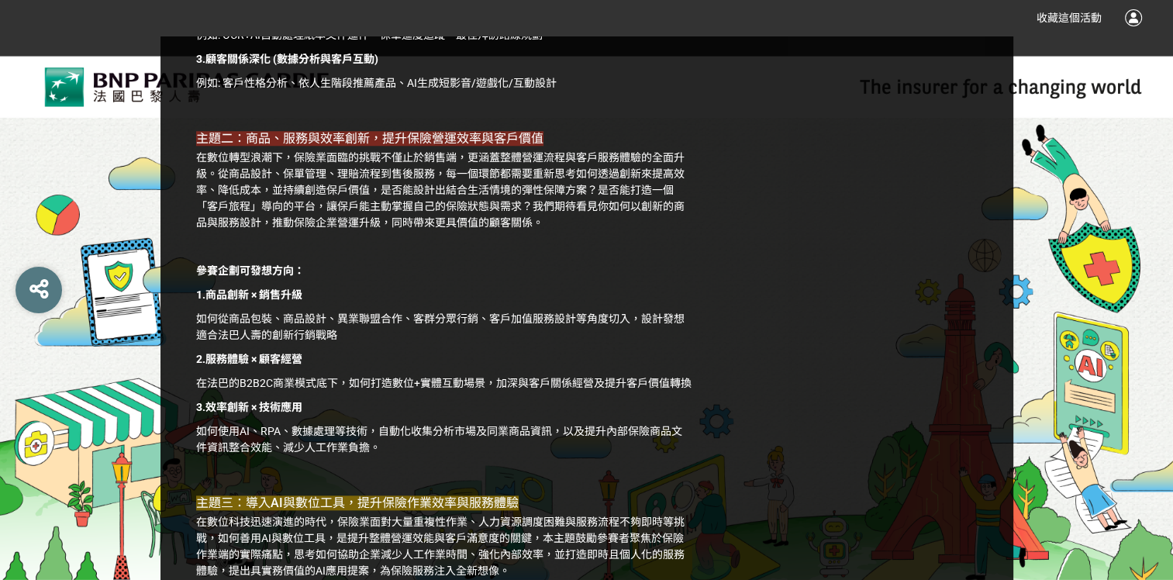
click at [431, 454] on p "如何使用AI、RPA、數據處理等技術，自動化收集分析市場及同業商品資訊，以及提升內部保險商品文件資訊整合效能、減少人工作業負擔。" at bounding box center [444, 439] width 496 height 33
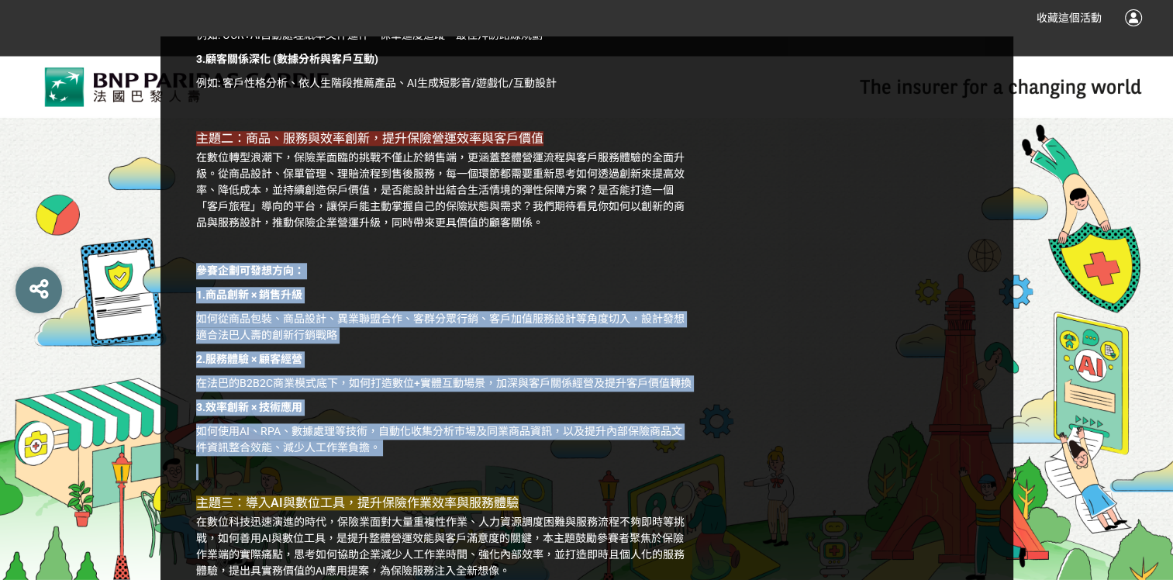
drag, startPoint x: 307, startPoint y: 466, endPoint x: 195, endPoint y: 288, distance: 209.6
drag, startPoint x: 195, startPoint y: 288, endPoint x: 394, endPoint y: 293, distance: 198.5
click at [393, 279] on p "參賽企劃可發想方向：" at bounding box center [444, 271] width 496 height 16
click at [422, 450] on p "如何使用AI、RPA、數據處理等技術，自動化收集分析市場及同業商品資訊，以及提升內部保險商品文件資訊整合效能、減少人工作業負擔。" at bounding box center [444, 439] width 496 height 33
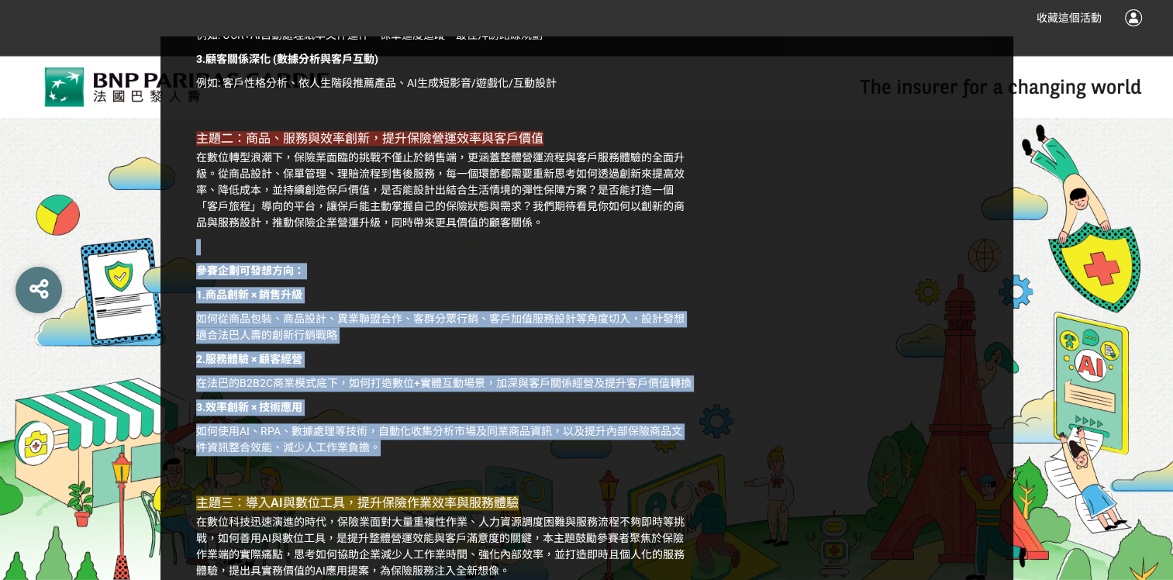
drag, startPoint x: 402, startPoint y: 468, endPoint x: 174, endPoint y: 268, distance: 303.1
drag, startPoint x: 174, startPoint y: 268, endPoint x: 452, endPoint y: 298, distance: 279.1
click at [520, 343] on p "如何從商品包裝、商品設計、異業聯盟合作、客群分眾行銷、客戶加值服務設計等角度切入，設計發想適合法巴人壽的創新行銷戰略" at bounding box center [444, 327] width 496 height 33
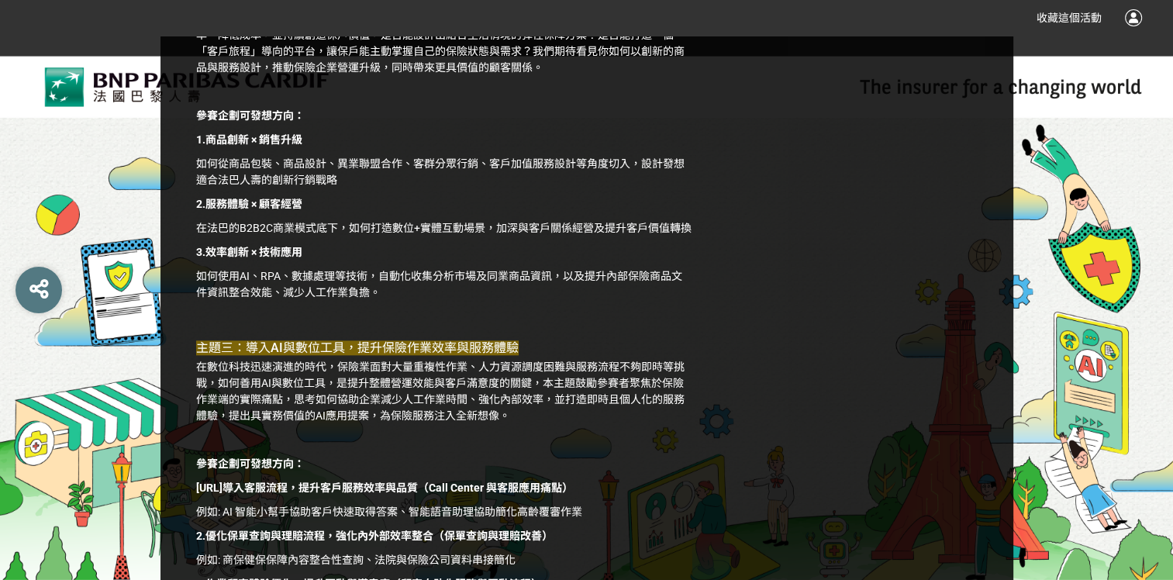
scroll to position [1705, 0]
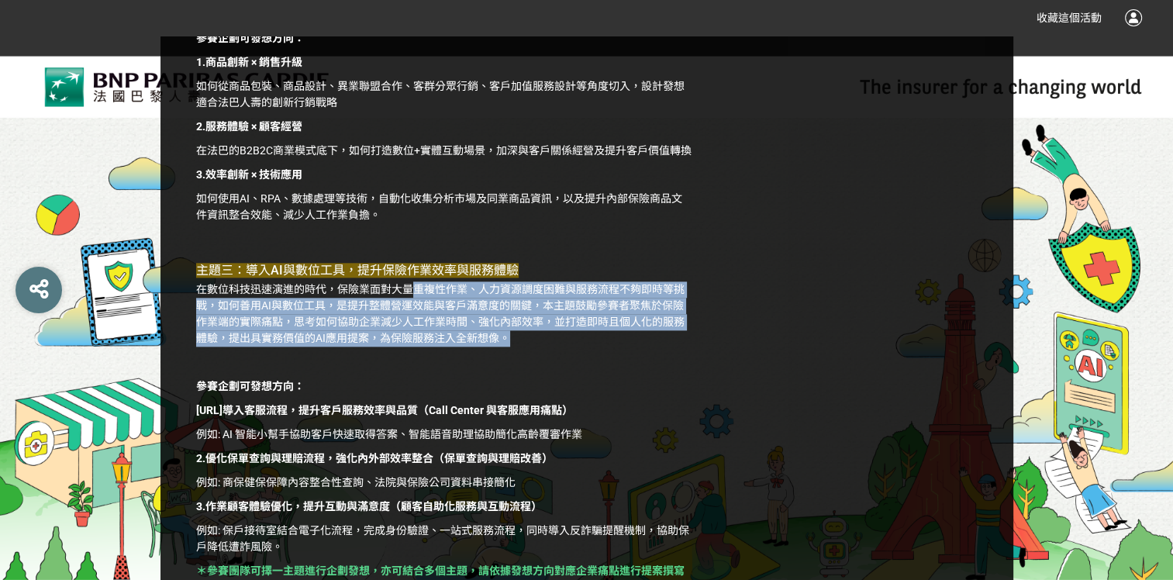
drag, startPoint x: 526, startPoint y: 360, endPoint x: 474, endPoint y: 295, distance: 83.8
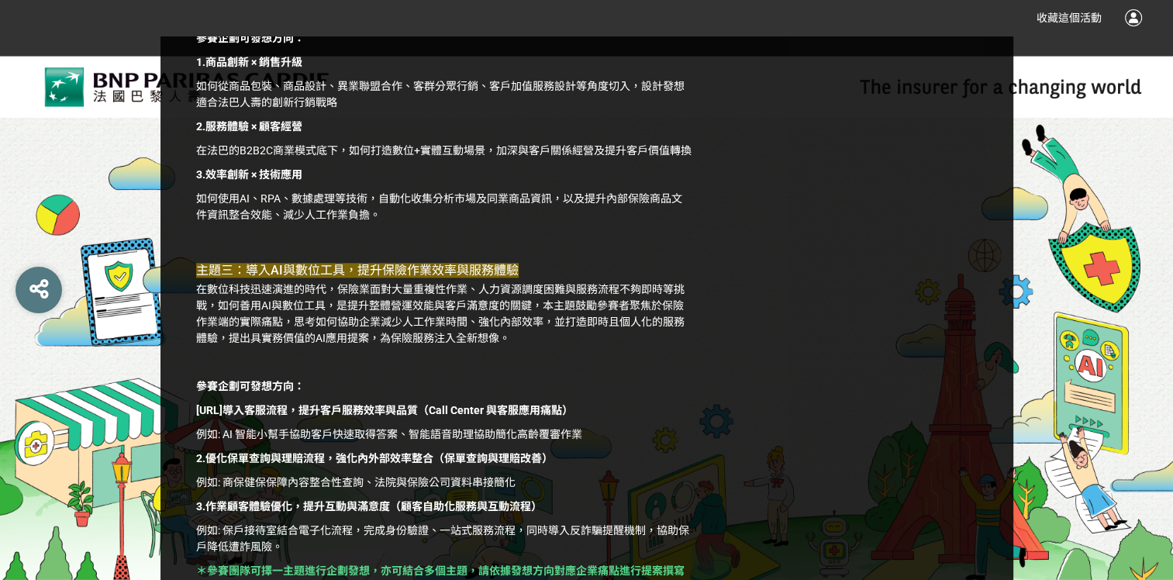
drag, startPoint x: 474, startPoint y: 295, endPoint x: 636, endPoint y: 293, distance: 162.8
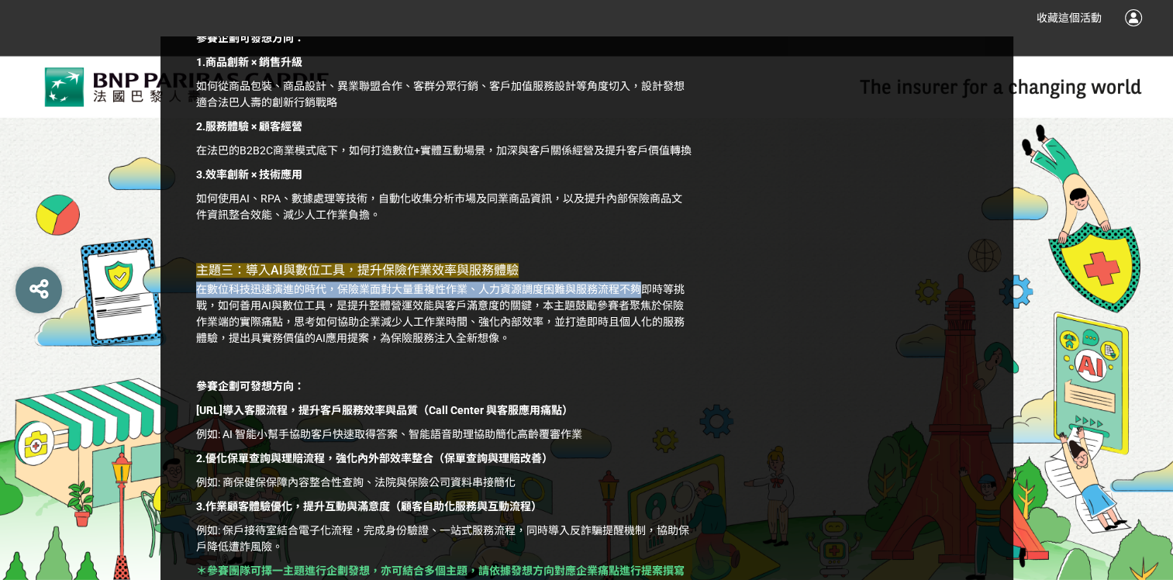
drag, startPoint x: 636, startPoint y: 293, endPoint x: 611, endPoint y: 389, distance: 99.2
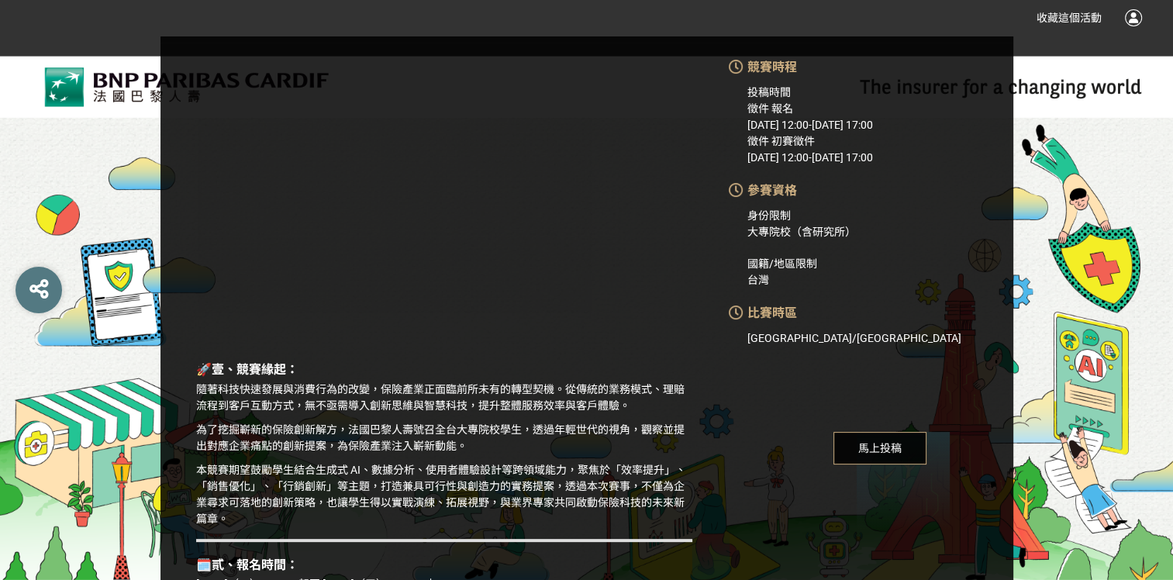
scroll to position [310, 0]
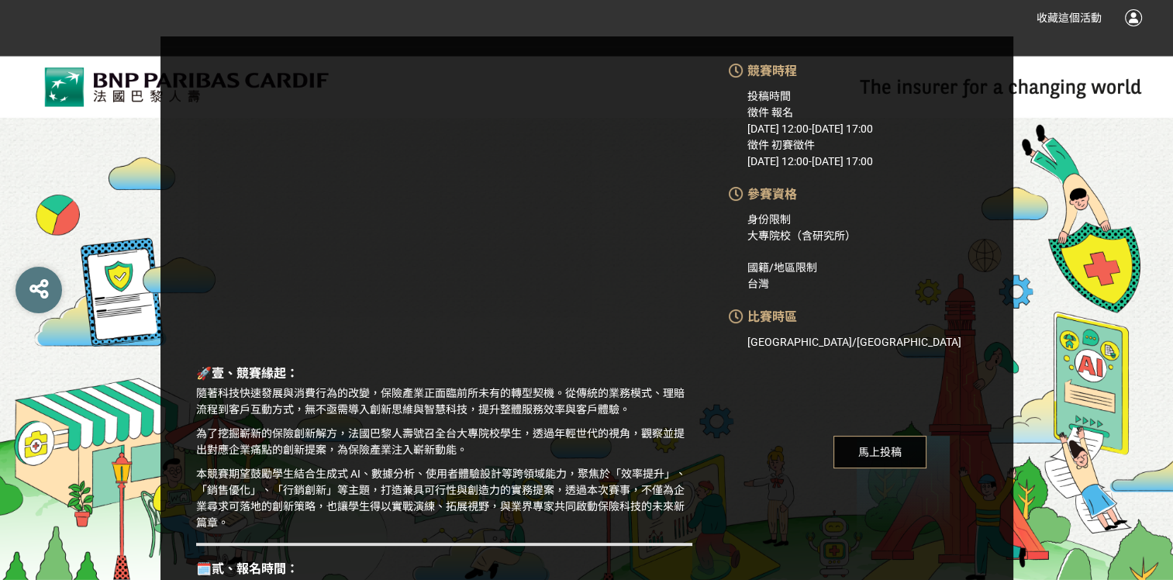
click at [749, 461] on div "馬上投稿" at bounding box center [880, 452] width 266 height 33
click at [445, 406] on p "隨著科技快速發展與消費行為的改變，保險產業正面臨前所未有的轉型契機。從傳統的業務模式、理賠流程到客戶互動方式，無不亟需導入創新思維與智慧科技，提升整體服務效率…" at bounding box center [444, 401] width 496 height 33
click at [1004, 234] on div "身份限制 大專院校（含研究所）" at bounding box center [880, 228] width 266 height 33
